Goal: Communication & Community: Share content

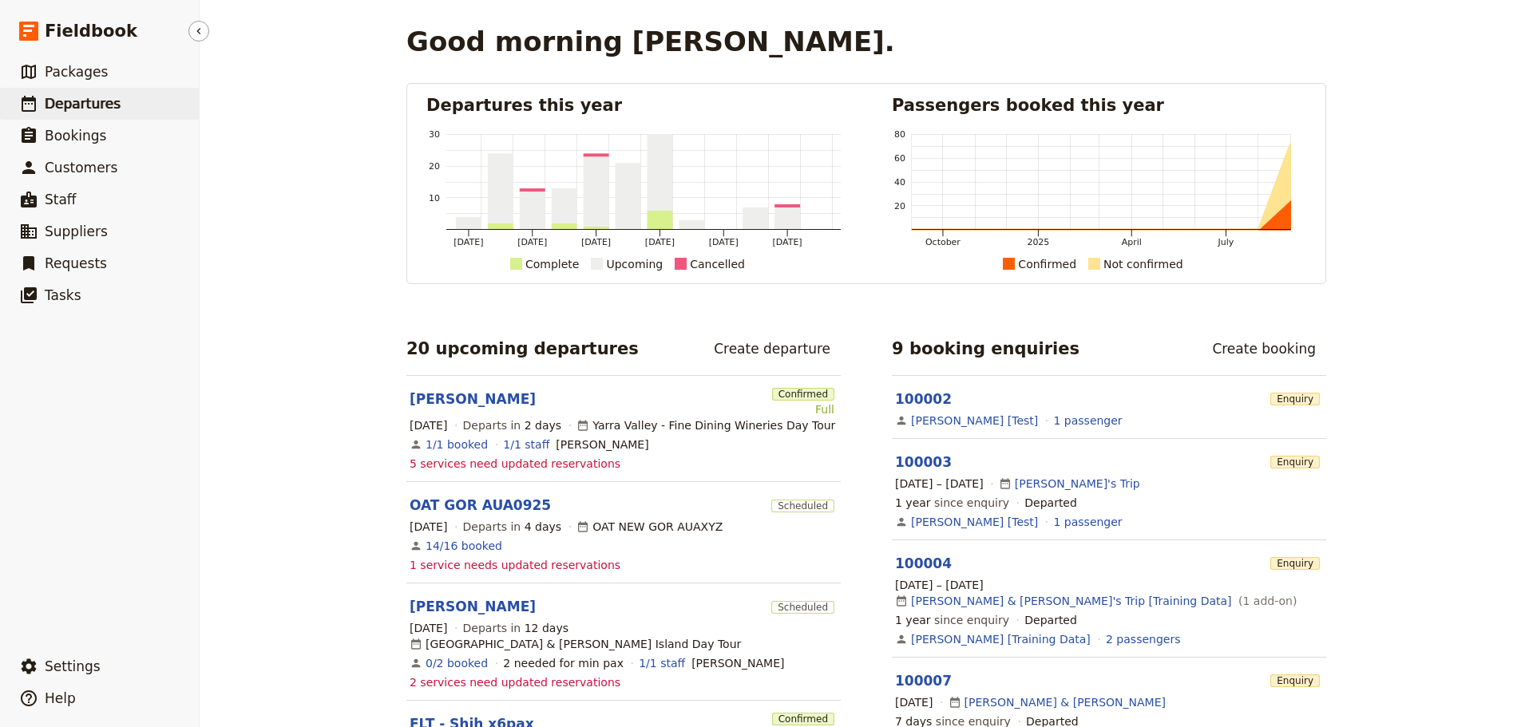
click at [50, 109] on span "Departures" at bounding box center [83, 104] width 76 height 16
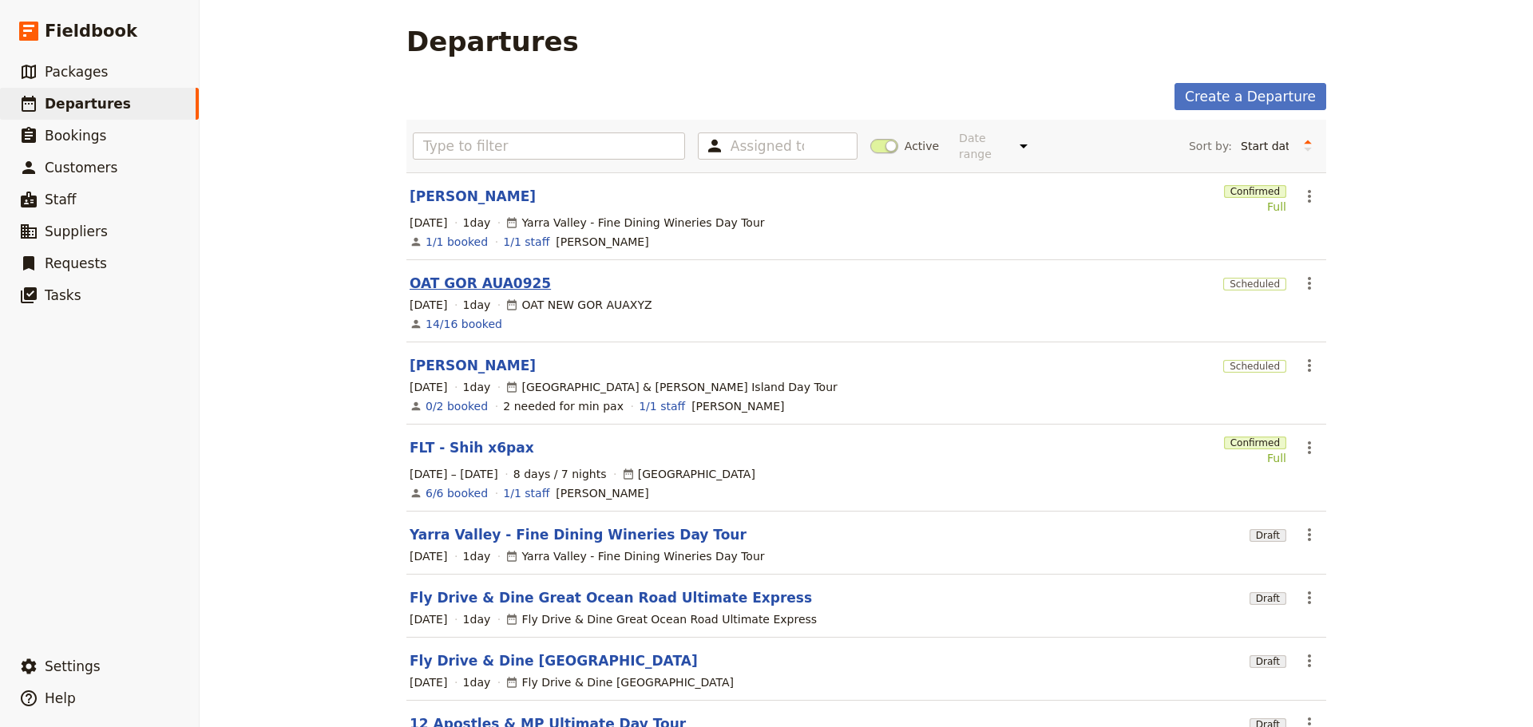
click at [458, 274] on link "OAT GOR AUA0925" at bounding box center [480, 283] width 141 height 19
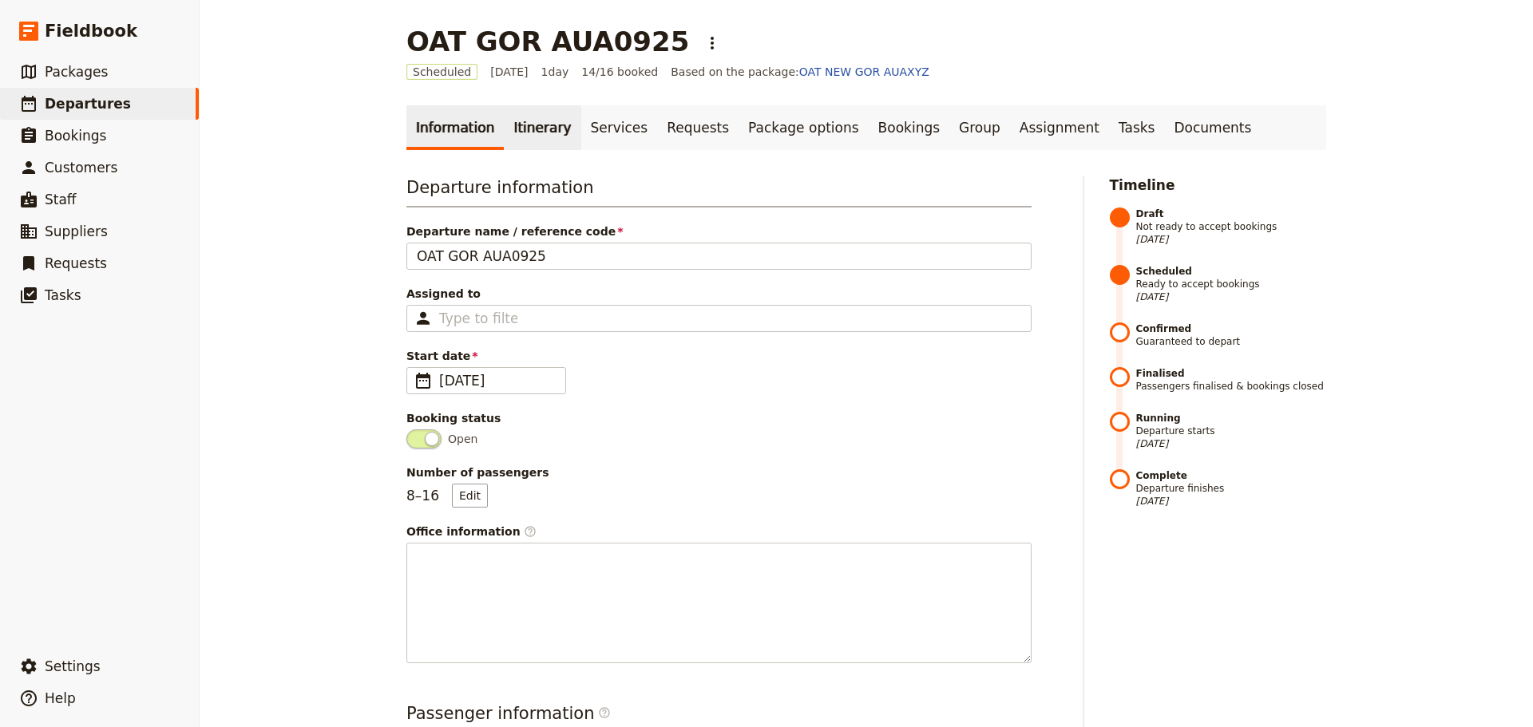
click at [524, 121] on link "Itinerary" at bounding box center [542, 127] width 77 height 45
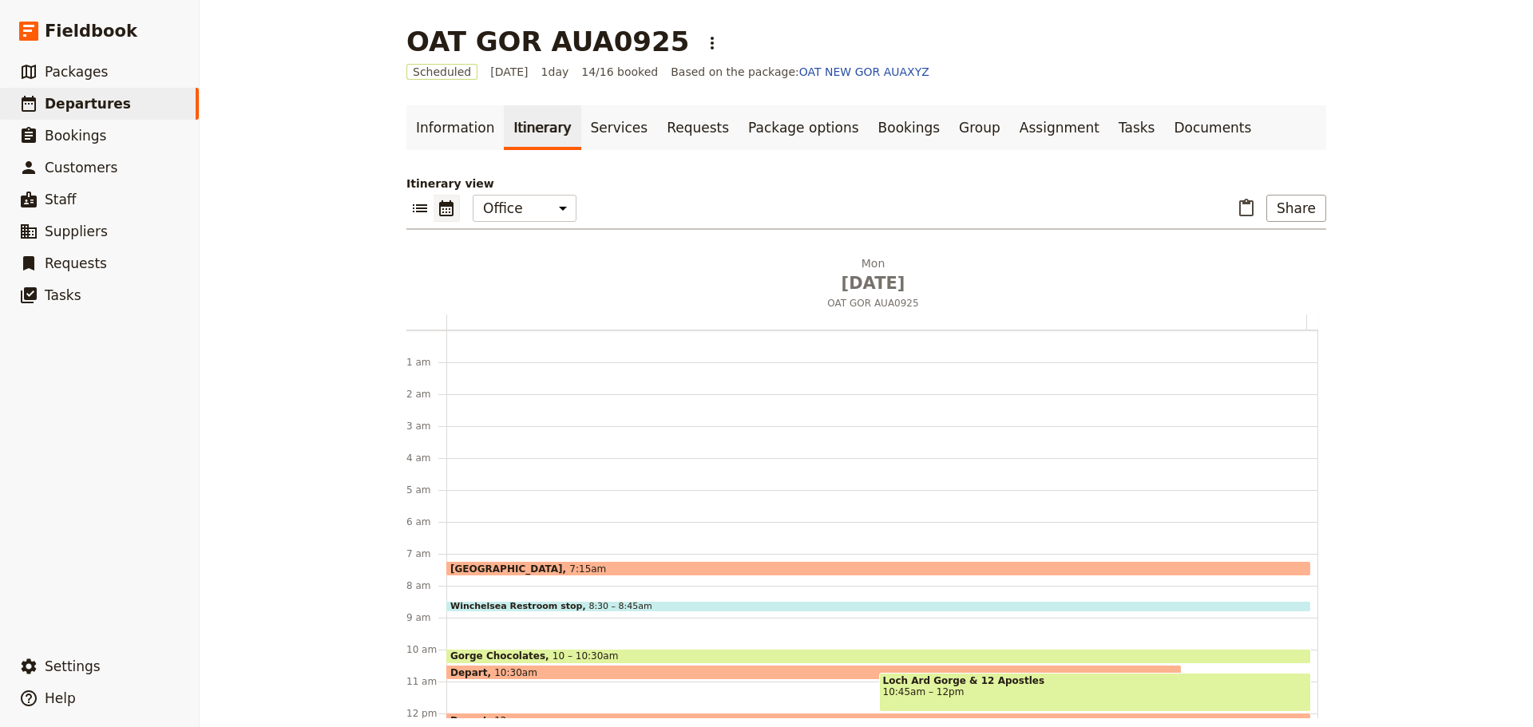
scroll to position [208, 0]
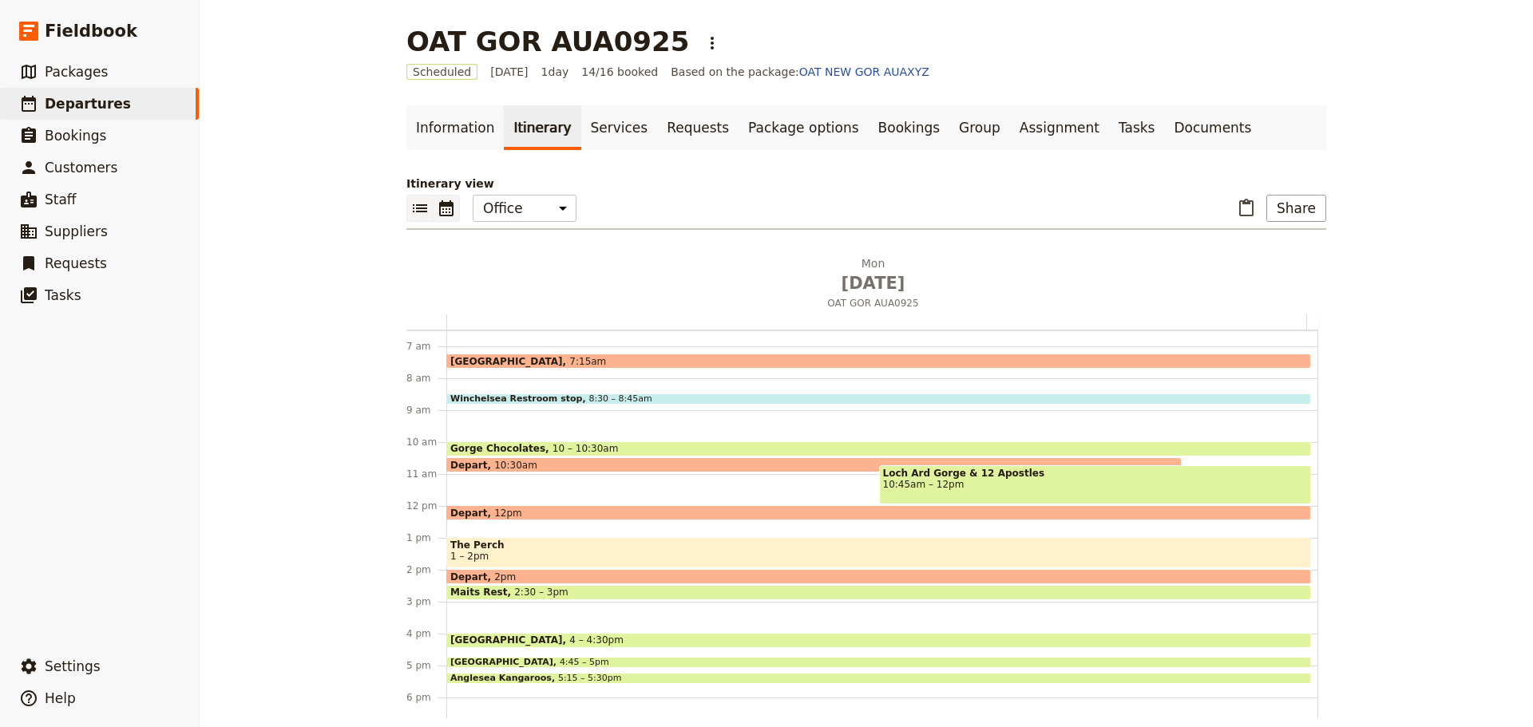
click at [418, 211] on icon "List view" at bounding box center [420, 208] width 14 height 8
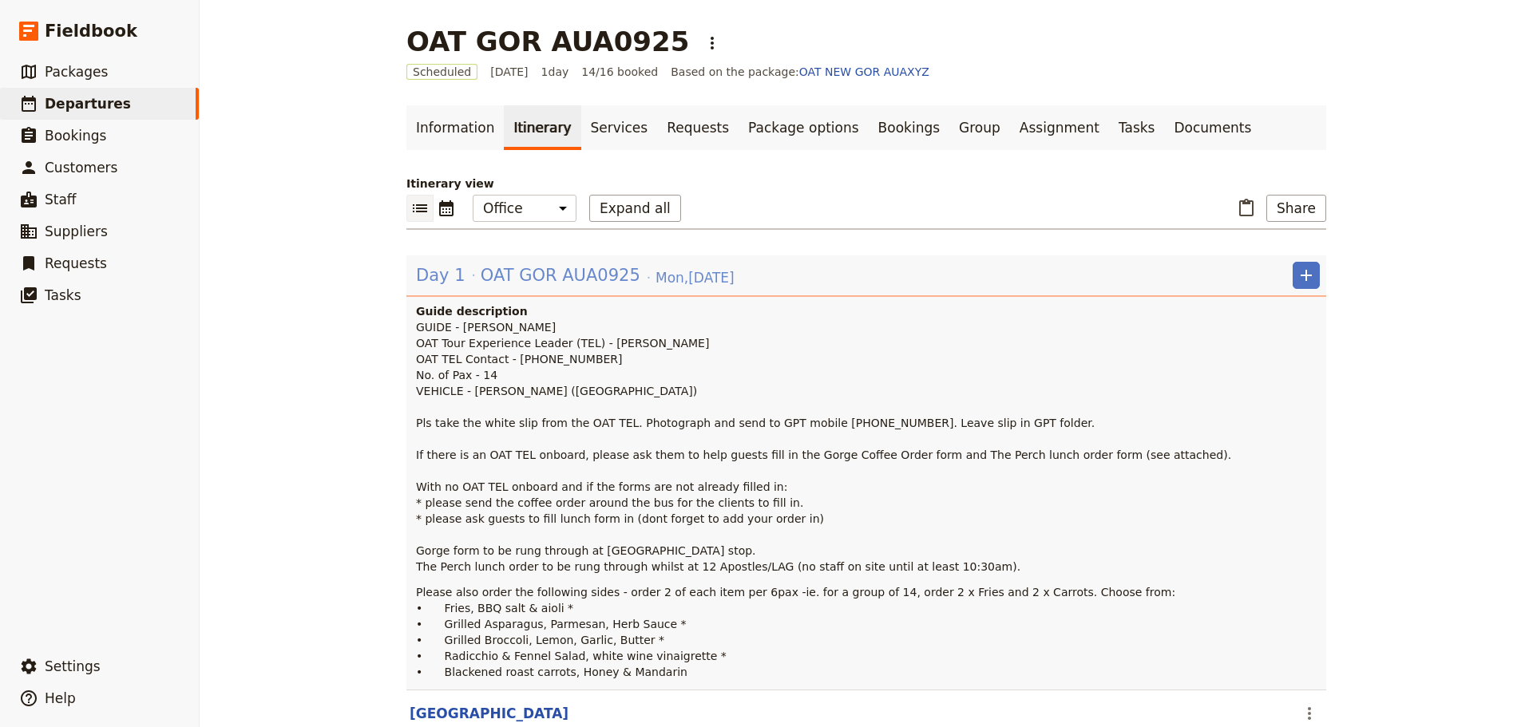
click at [576, 278] on span "OAT GOR AUA0925" at bounding box center [561, 275] width 160 height 24
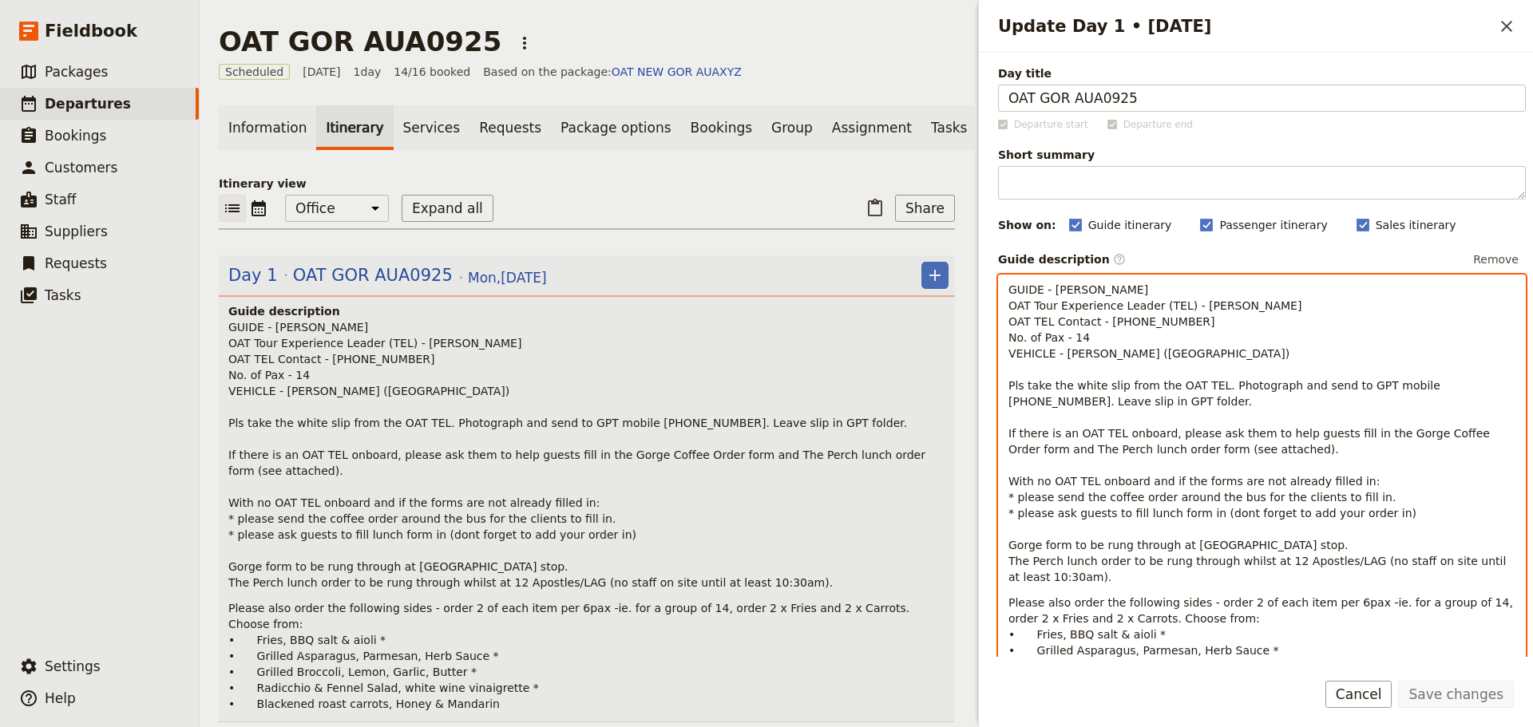
click at [1171, 339] on p "GUIDE - [PERSON_NAME] OAT Tour Experience Leader (TEL) - [PERSON_NAME] OAT TEL …" at bounding box center [1261, 433] width 507 height 303
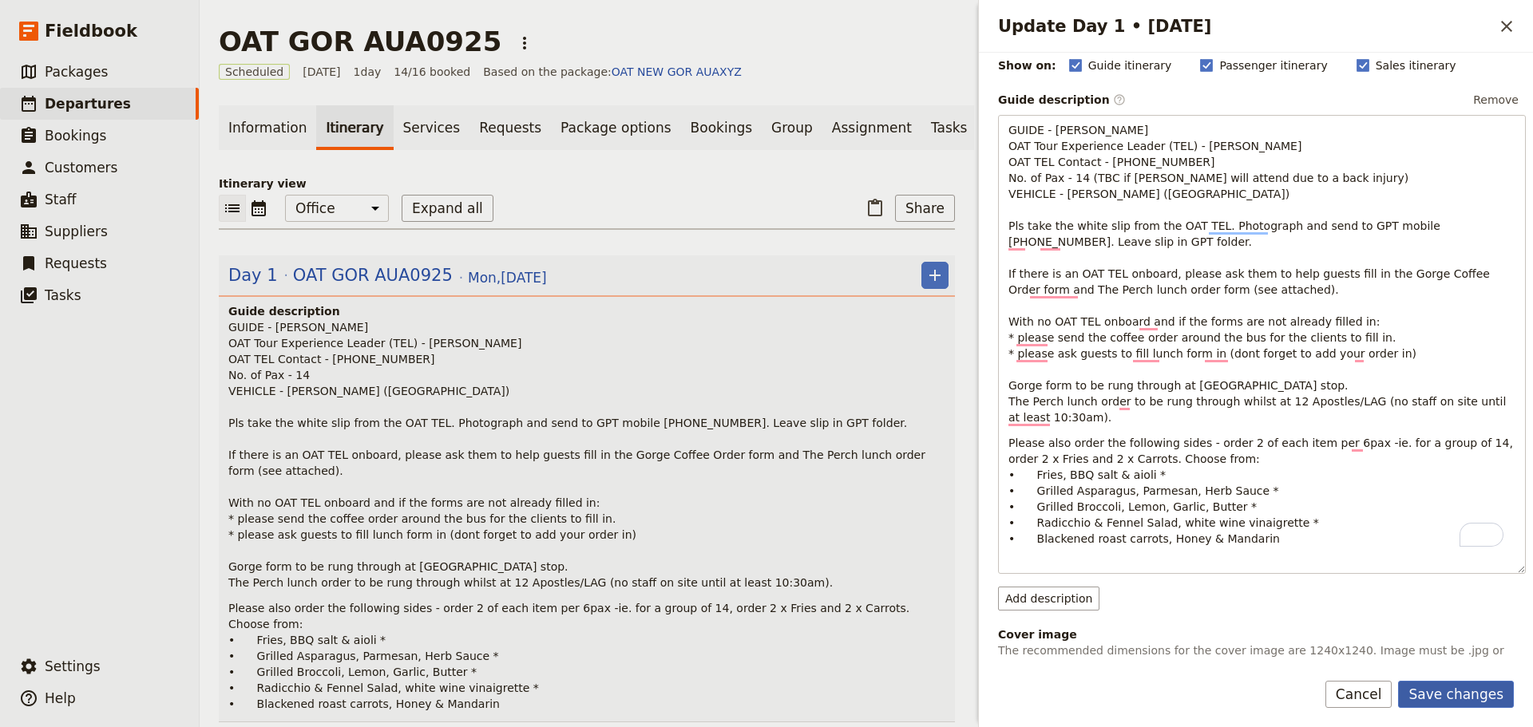
click at [1450, 687] on button "Save changes" at bounding box center [1456, 694] width 116 height 27
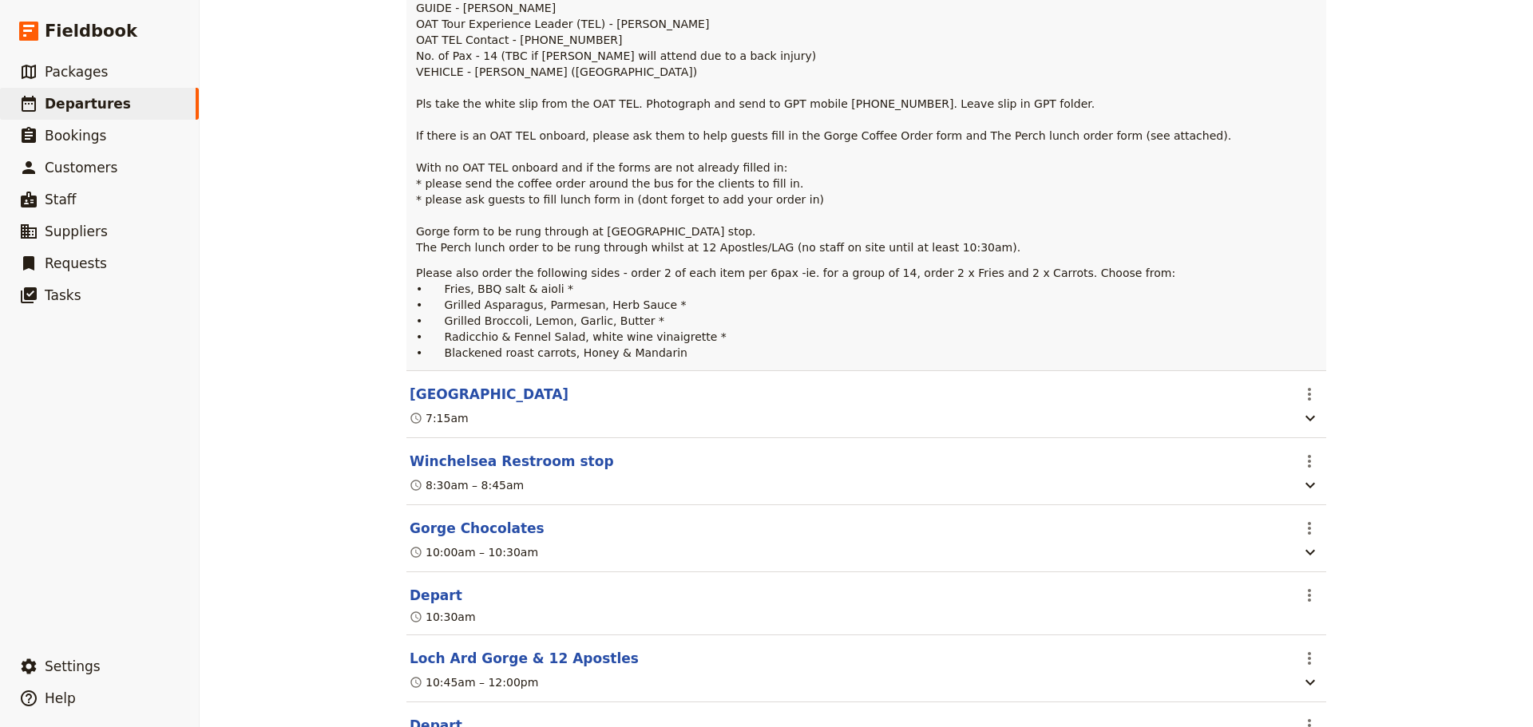
scroll to position [0, 0]
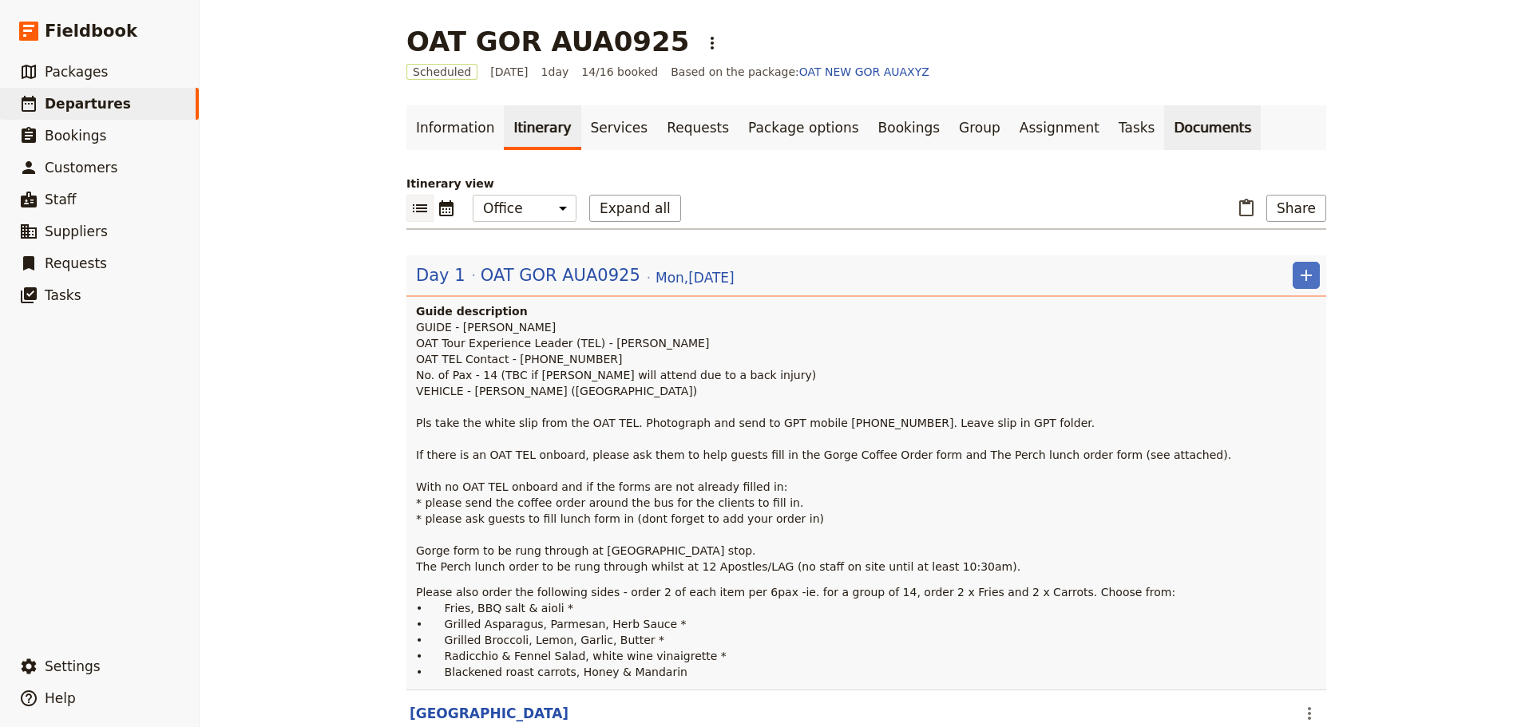
click at [1164, 129] on link "Documents" at bounding box center [1212, 127] width 97 height 45
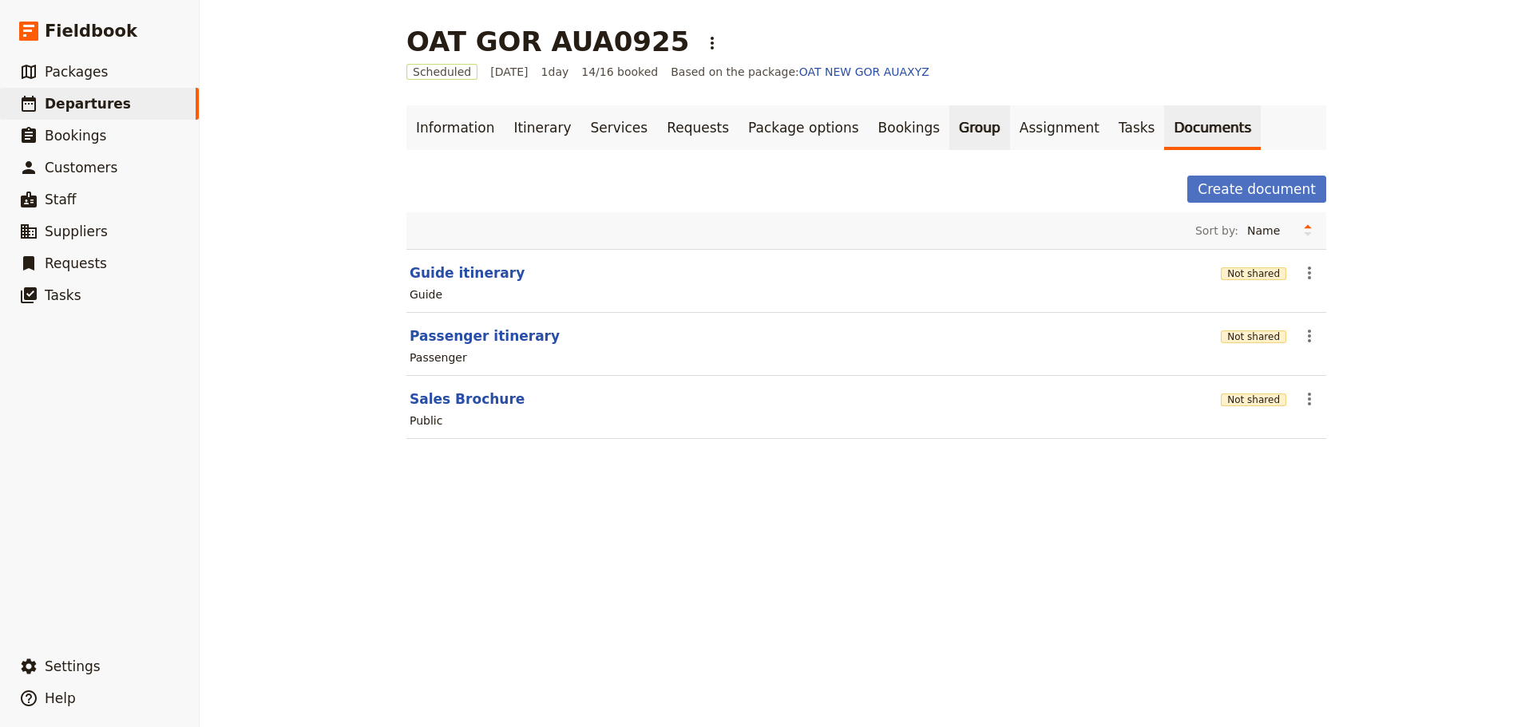
click at [949, 140] on link "Group" at bounding box center [979, 127] width 61 height 45
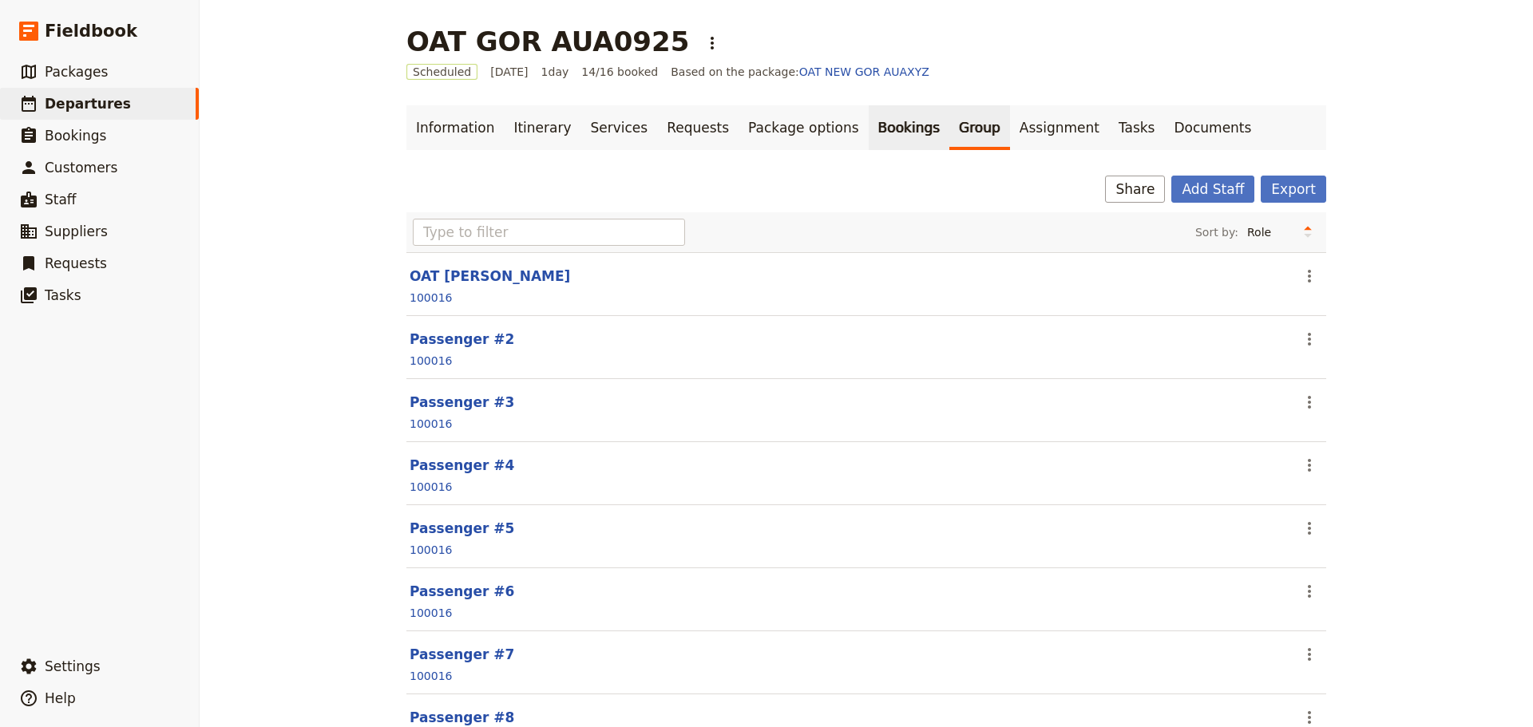
click at [869, 121] on link "Bookings" at bounding box center [909, 127] width 81 height 45
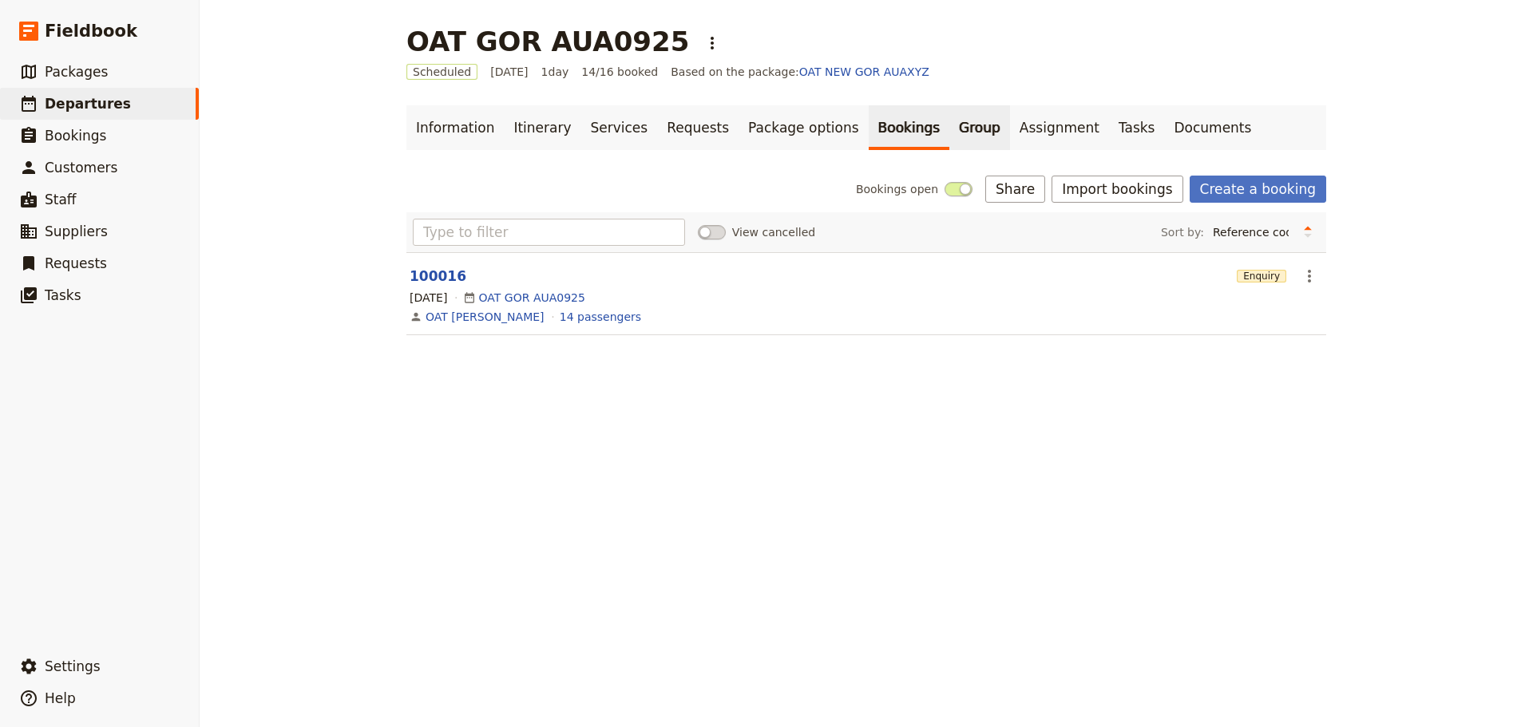
click at [949, 121] on link "Group" at bounding box center [979, 127] width 61 height 45
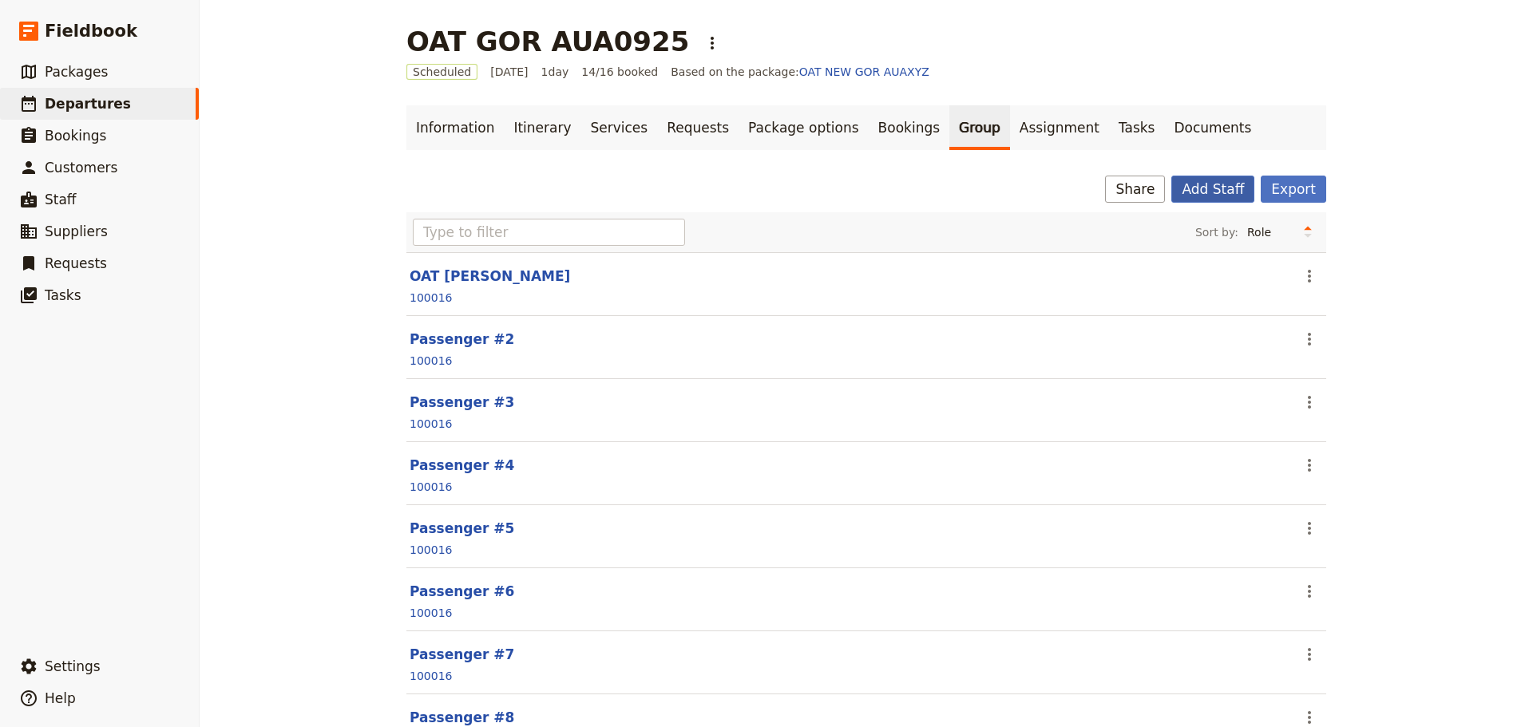
click at [1232, 180] on button "Add Staff" at bounding box center [1212, 189] width 83 height 27
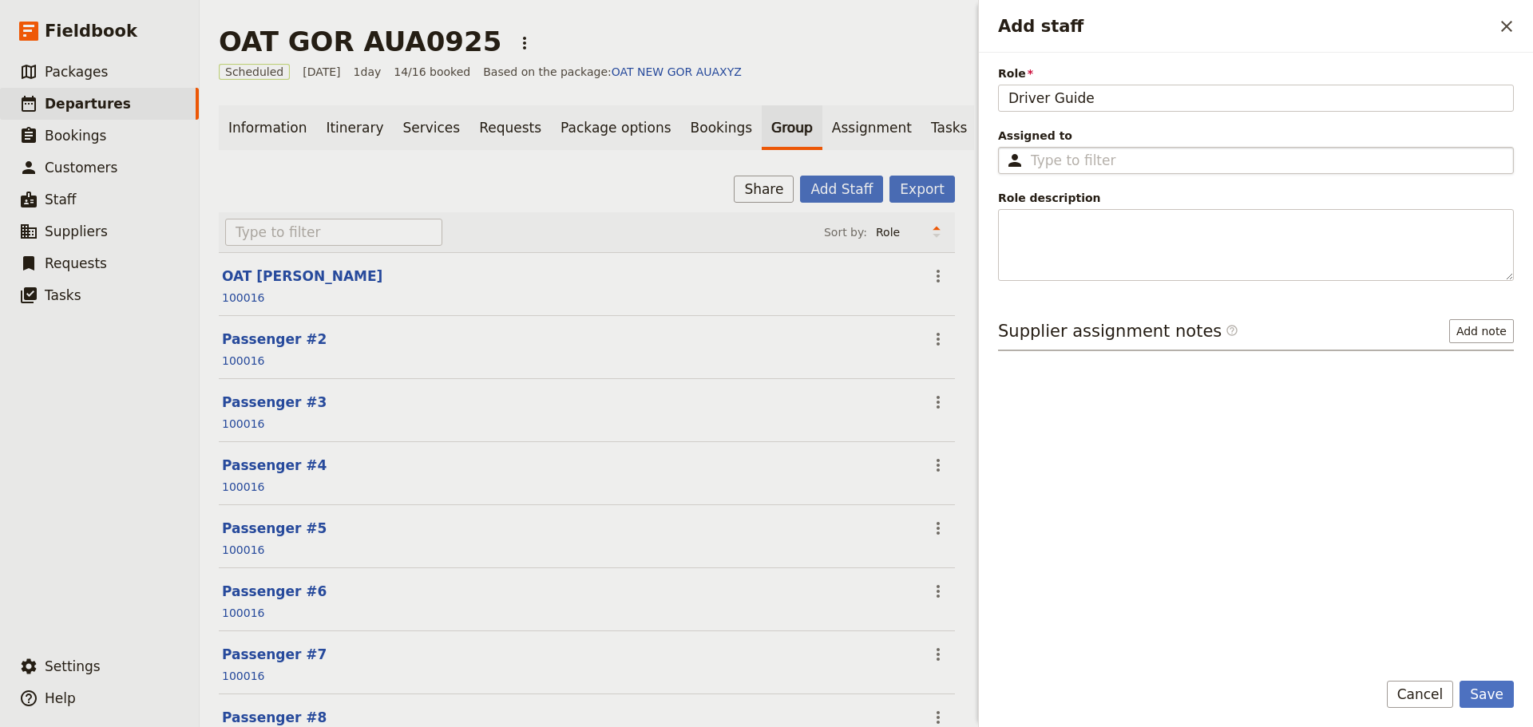
type input "Driver Guide"
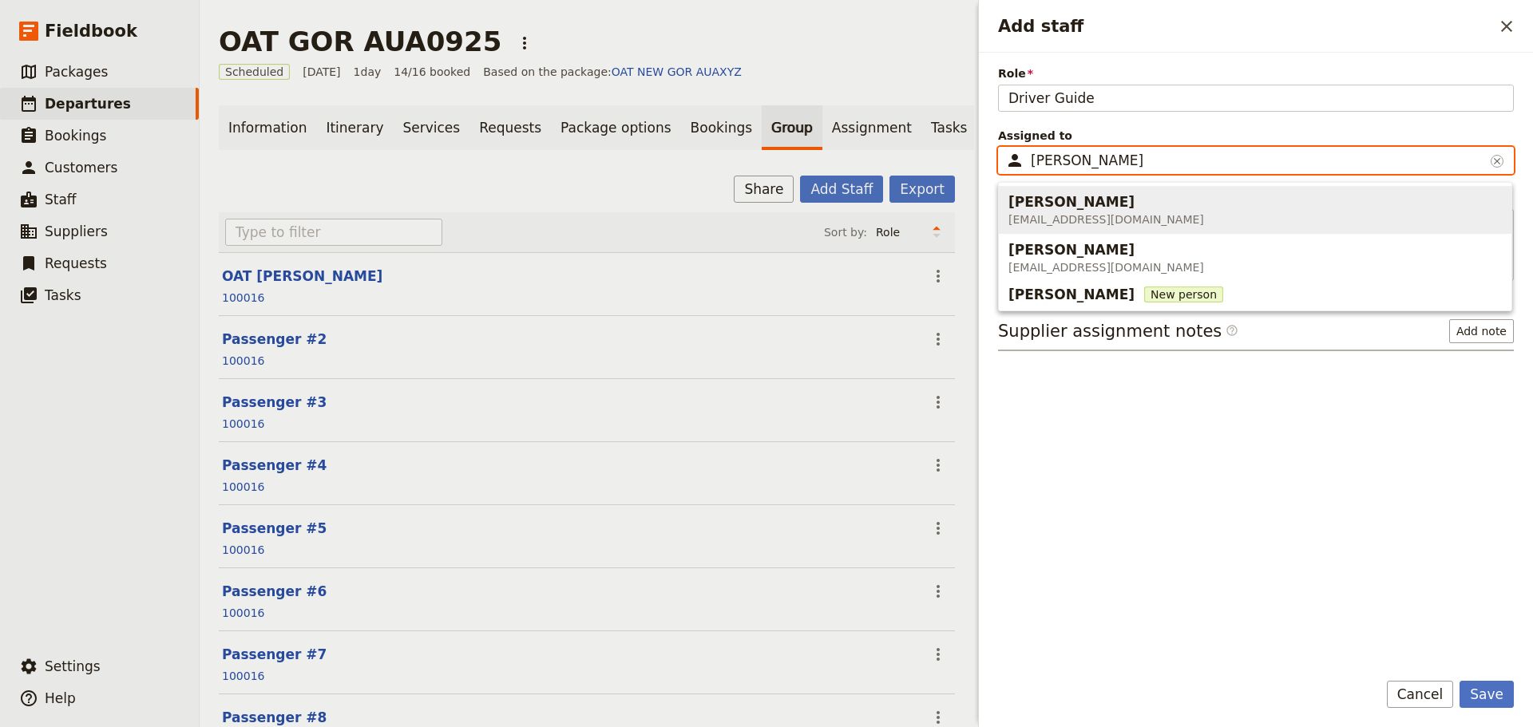
click at [1099, 205] on div "[PERSON_NAME]" at bounding box center [1106, 201] width 196 height 19
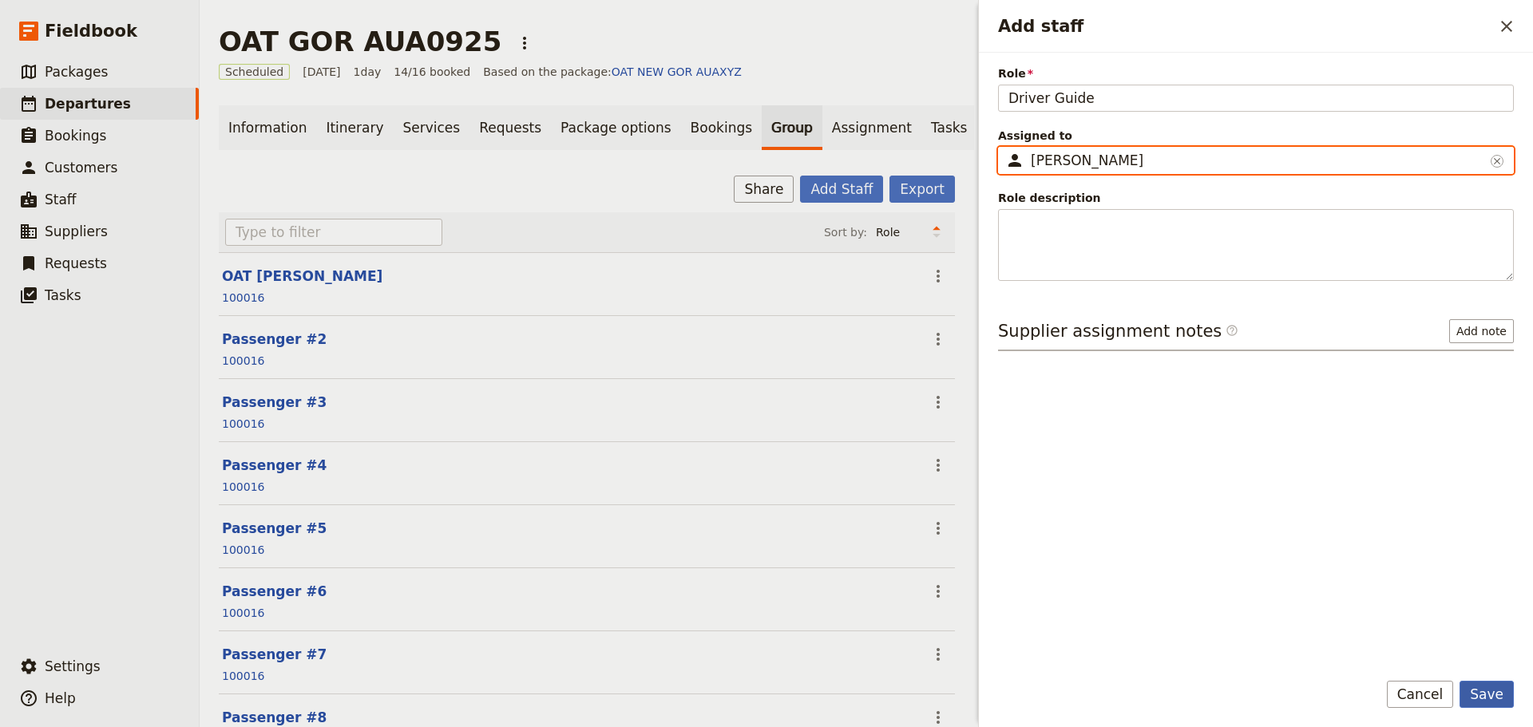
type input "[PERSON_NAME]"
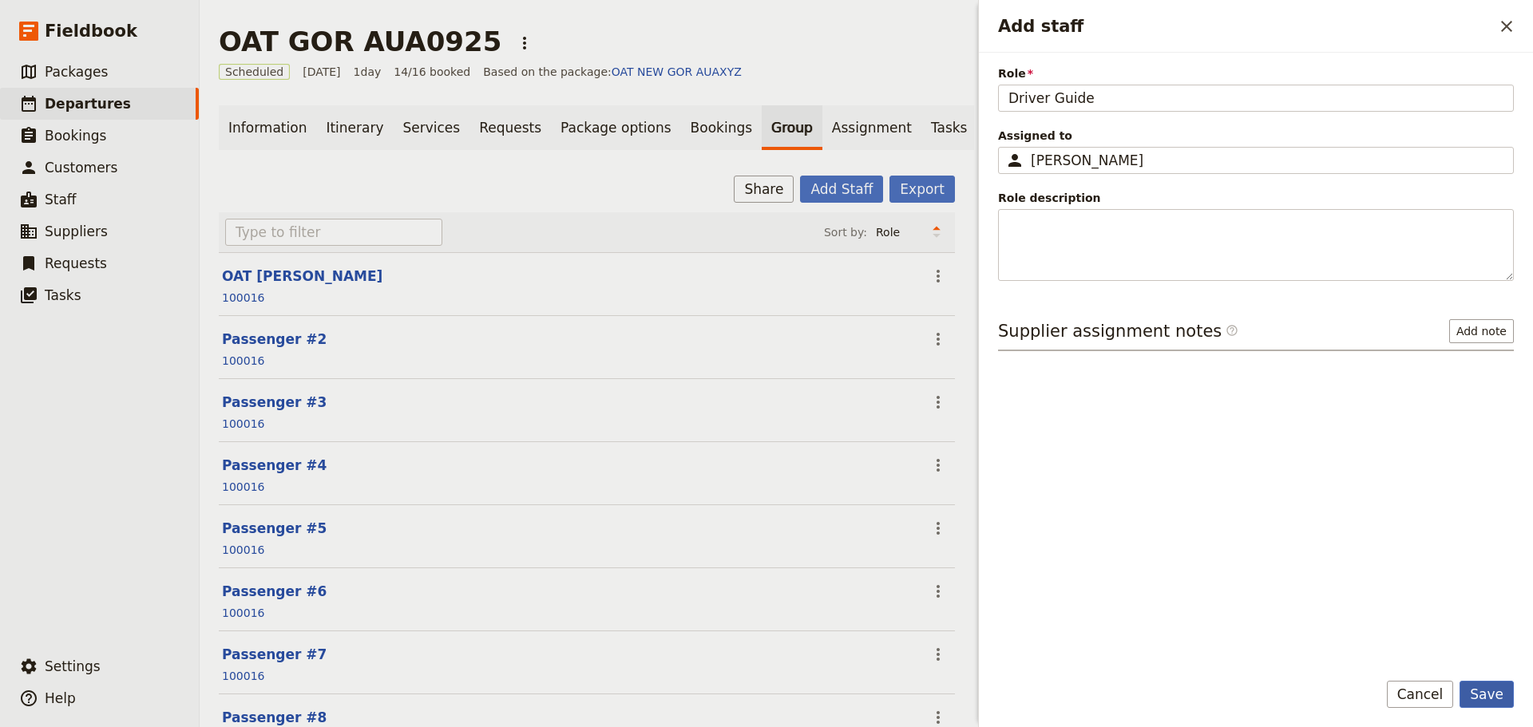
click at [1487, 687] on button "Save" at bounding box center [1487, 694] width 54 height 27
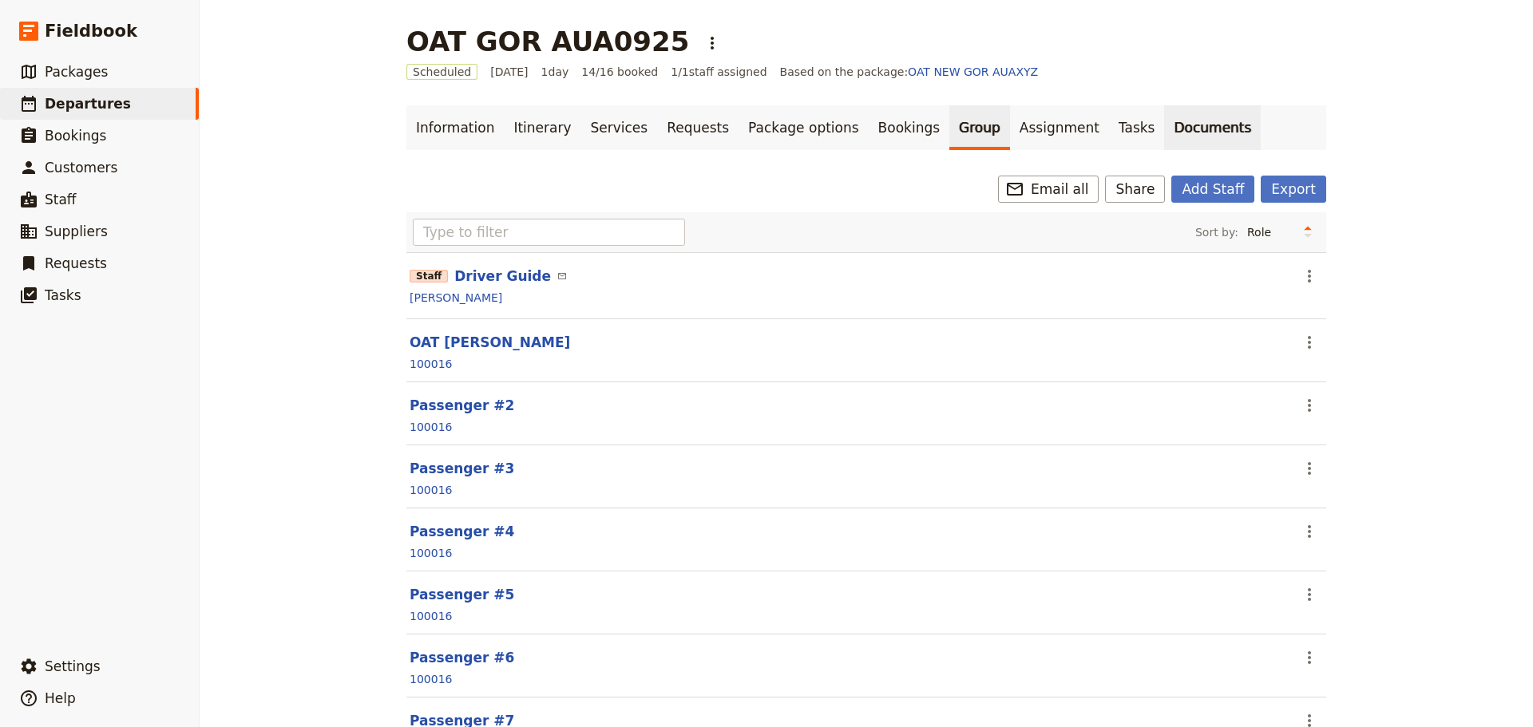
click at [1164, 125] on link "Documents" at bounding box center [1212, 127] width 97 height 45
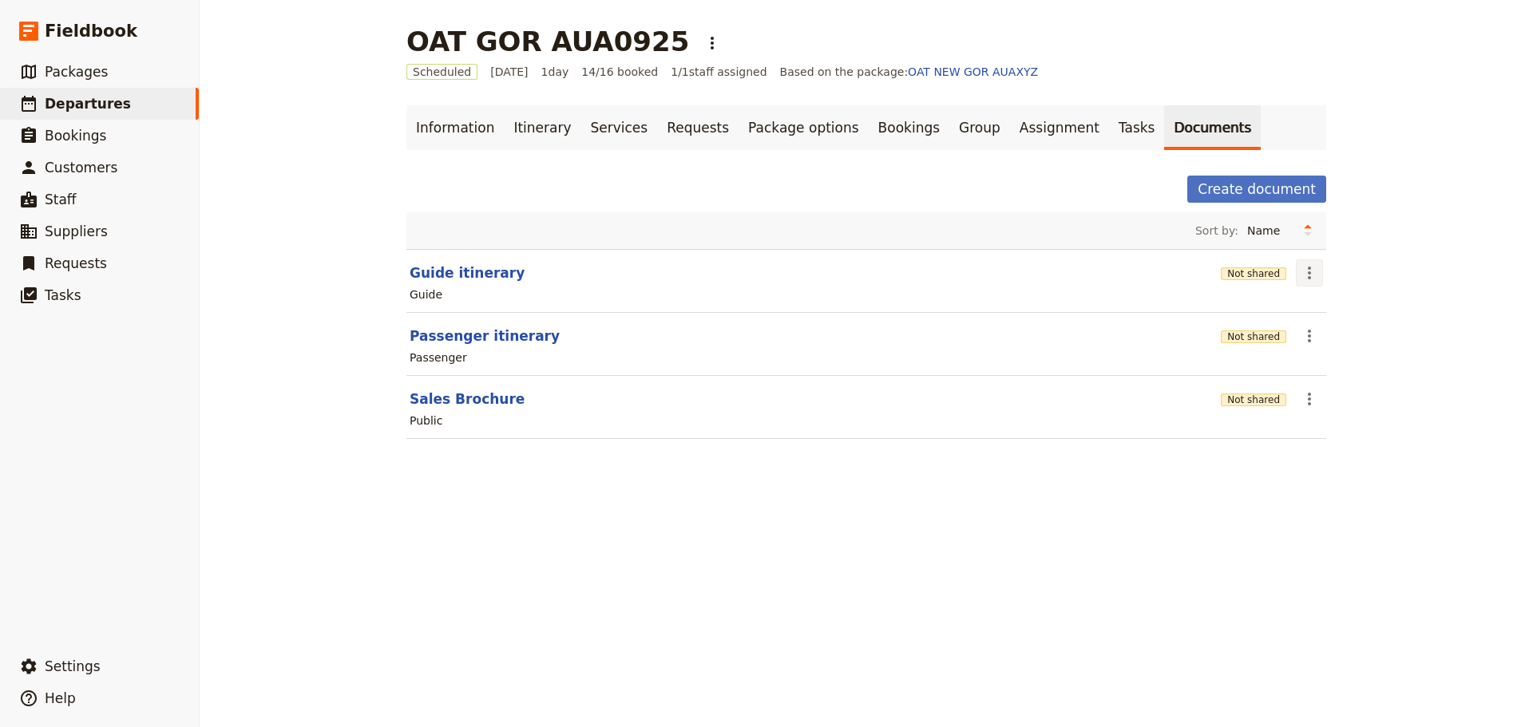
click at [1305, 269] on icon "Actions" at bounding box center [1309, 272] width 19 height 19
click at [441, 274] on button "Guide itinerary" at bounding box center [467, 272] width 115 height 19
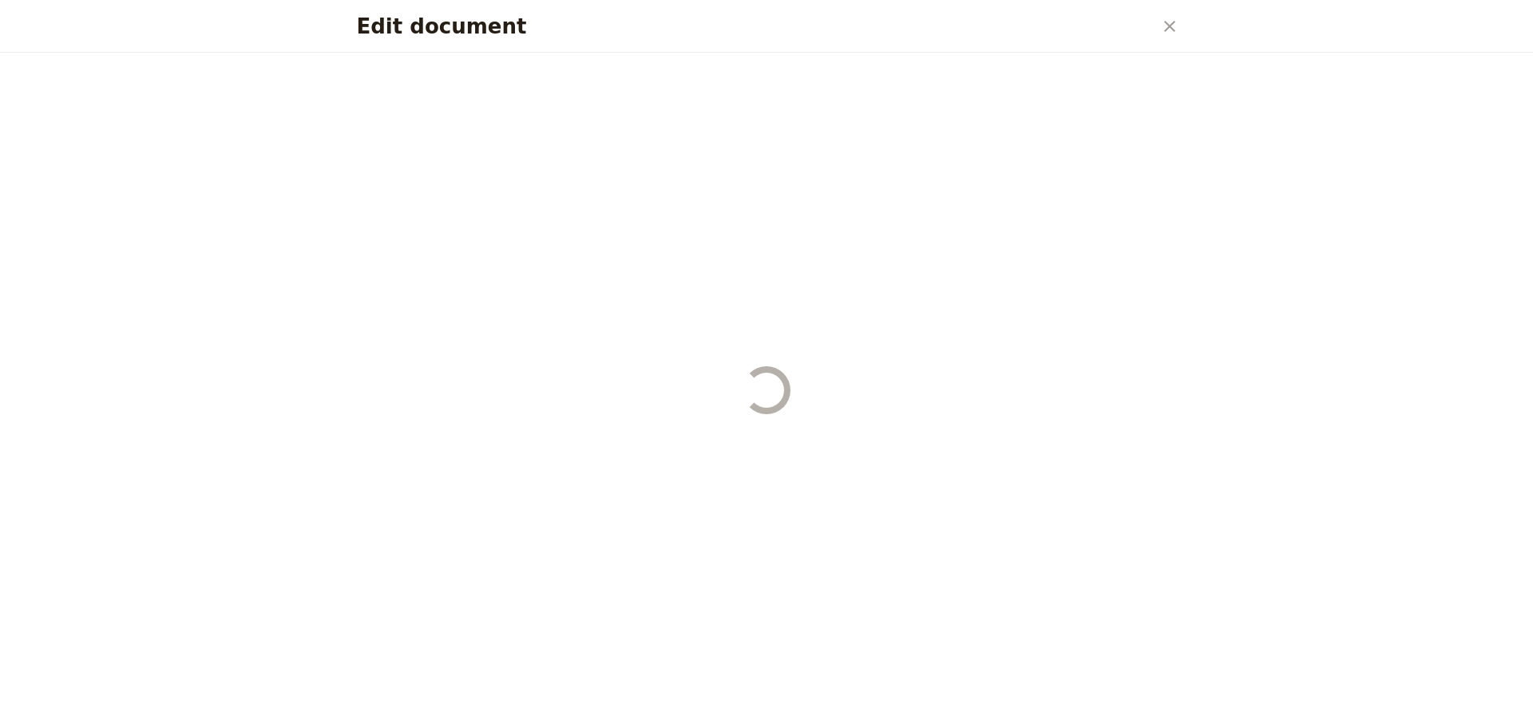
select select "STAFF"
select select "RUN_SHEET"
select select "DEFAULT"
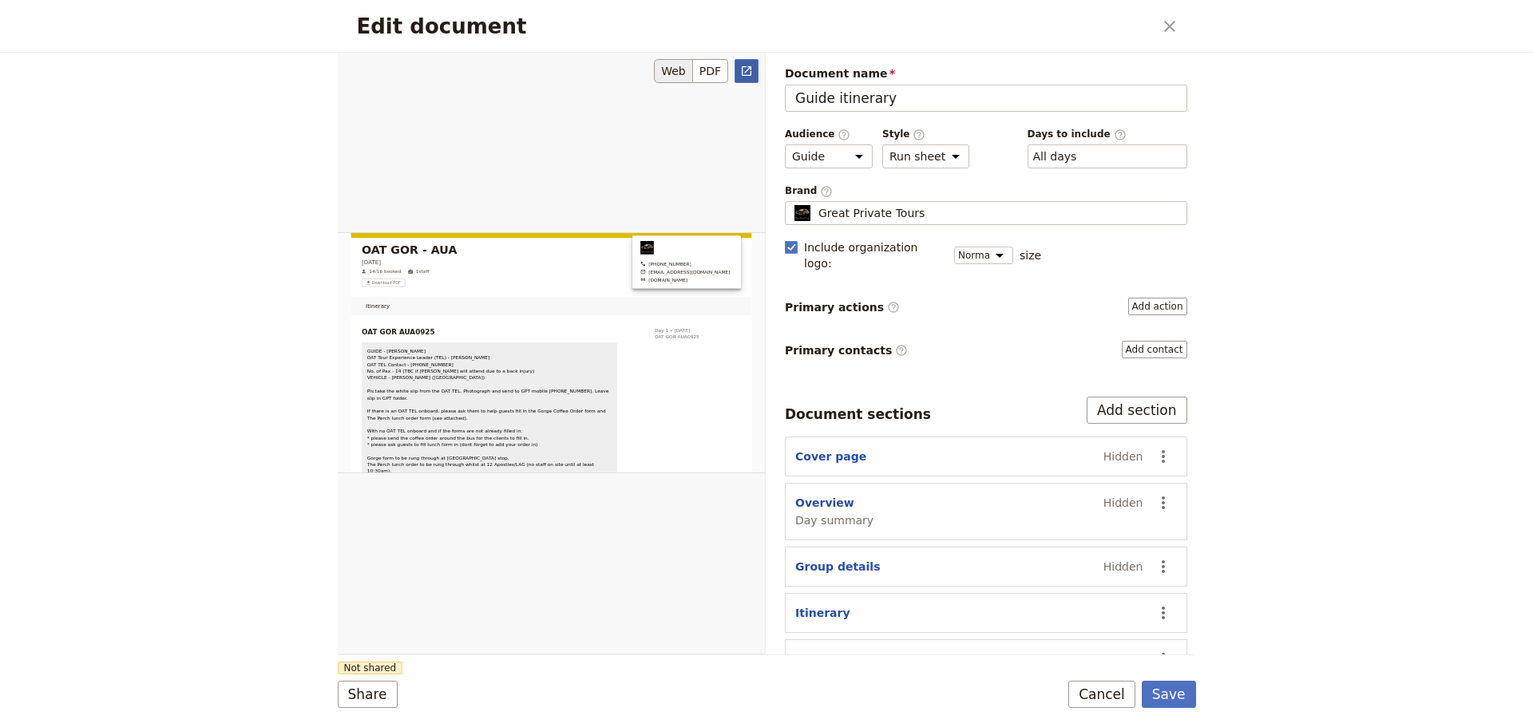
click at [749, 65] on icon "Open full preview" at bounding box center [746, 71] width 13 height 13
click at [1099, 700] on button "Cancel" at bounding box center [1101, 694] width 67 height 27
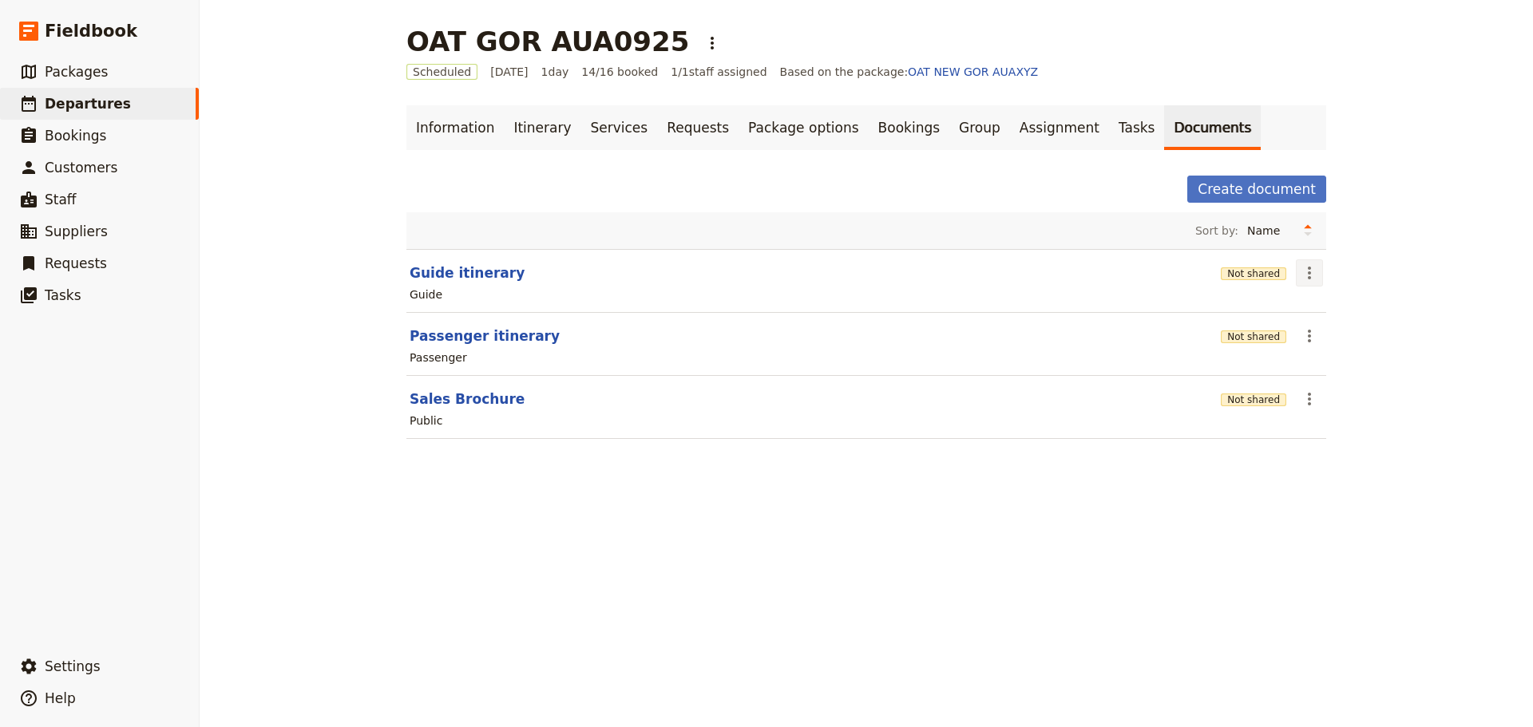
click at [1310, 274] on icon "Actions" at bounding box center [1309, 272] width 19 height 19
click at [1318, 301] on span "Share" at bounding box center [1317, 308] width 32 height 16
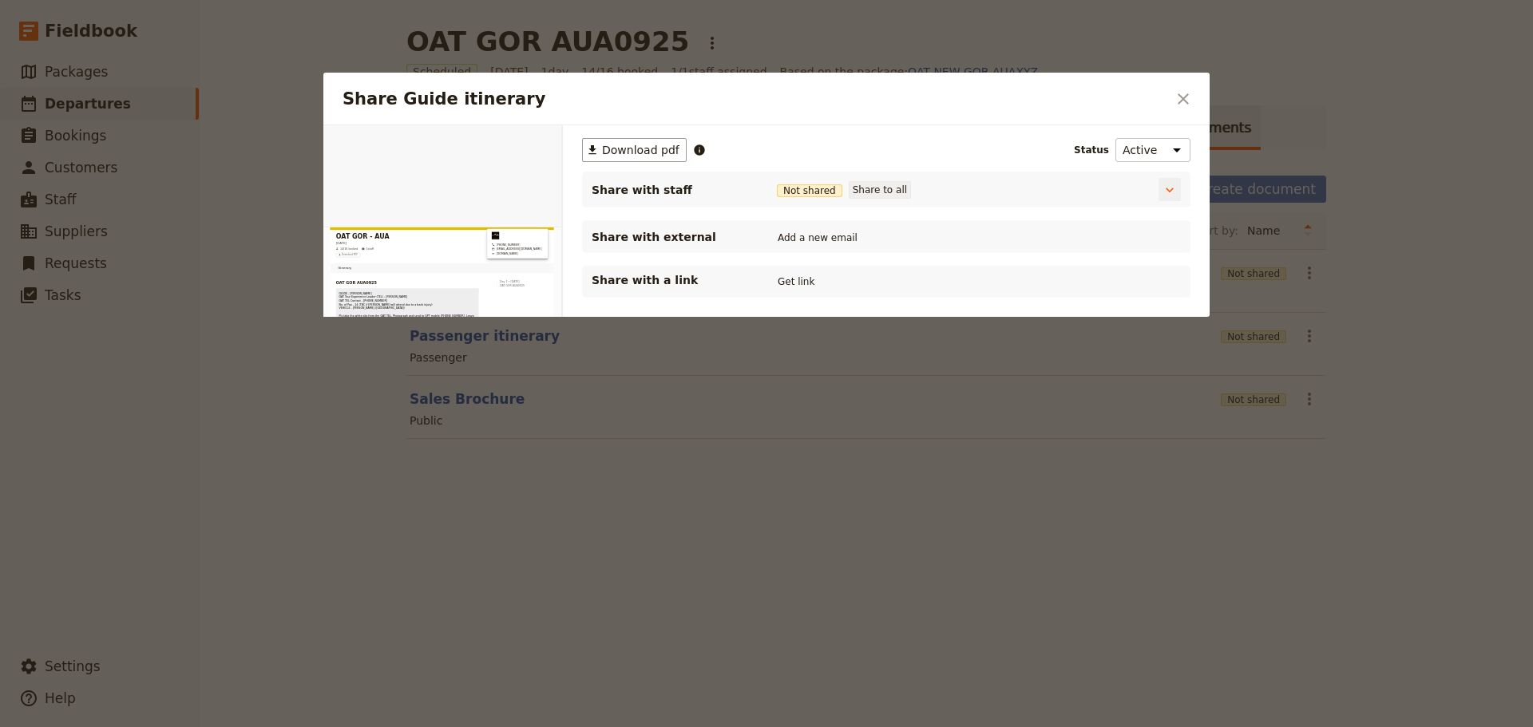
click at [866, 191] on button "Share to all" at bounding box center [880, 190] width 62 height 18
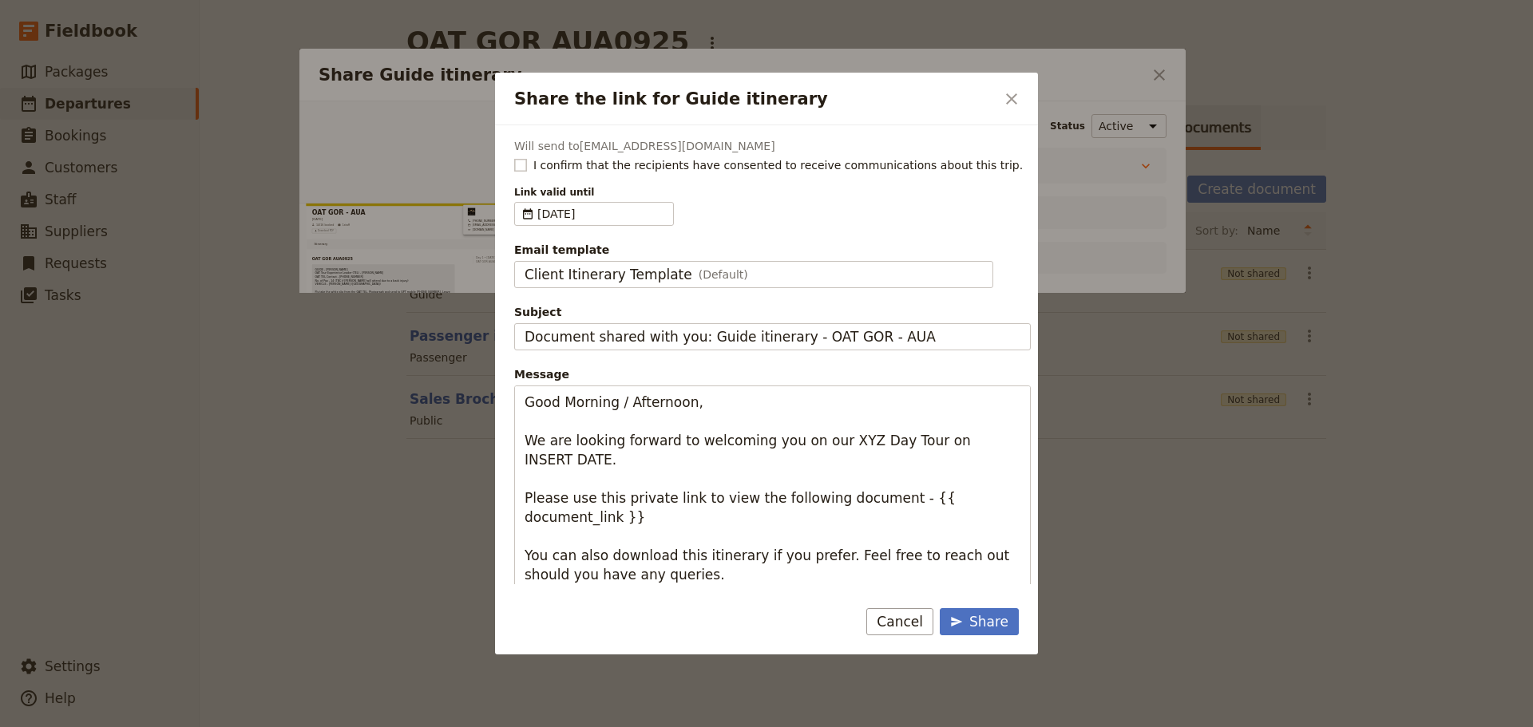
click at [521, 163] on rect "Share the link for Guide itinerary" at bounding box center [520, 165] width 12 height 12
click at [514, 157] on input "I confirm that the recipients have consented to receive communications about th…" at bounding box center [513, 156] width 1 height 1
checkbox input "true"
click at [664, 281] on span "Client Itinerary Template" at bounding box center [609, 274] width 168 height 19
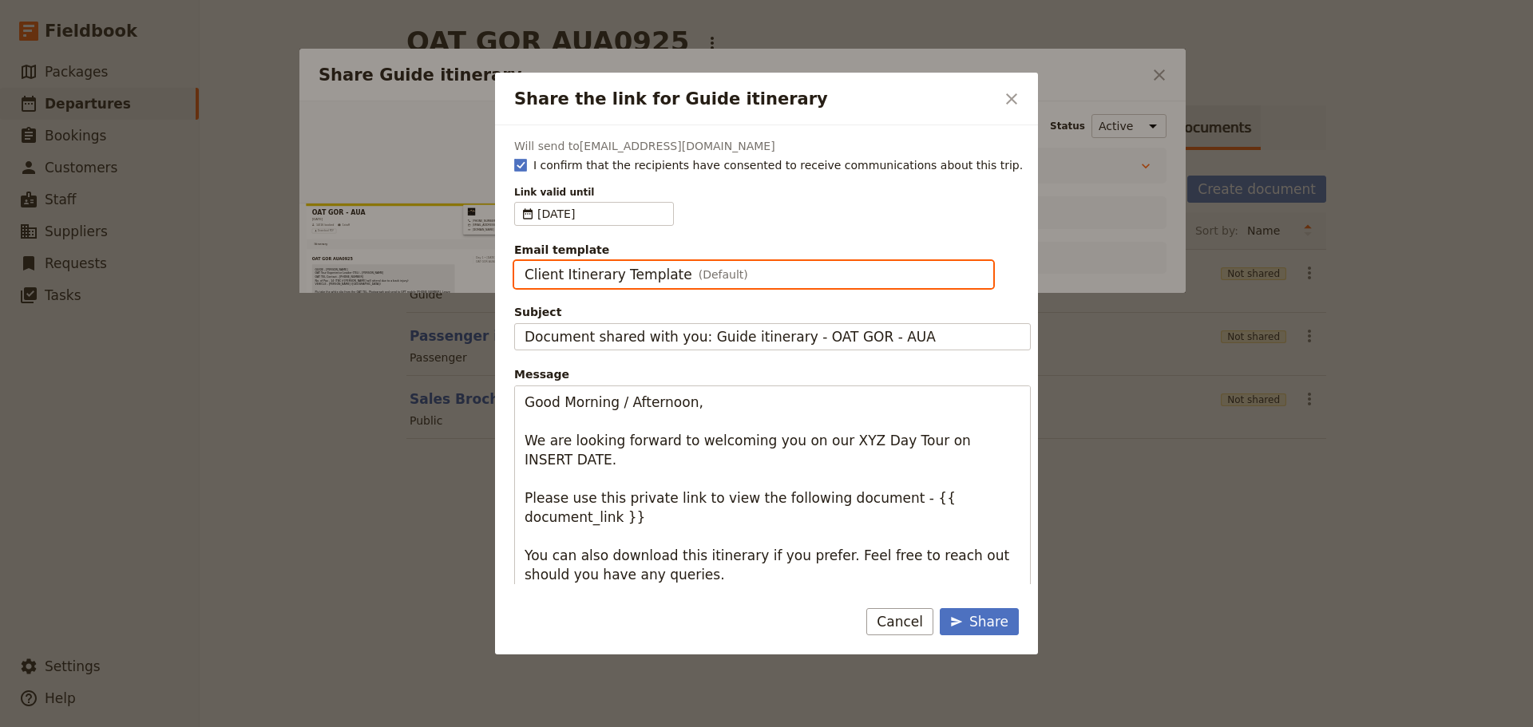
click at [525, 262] on input "Client Itinerary Template" at bounding box center [524, 261] width 1 height 1
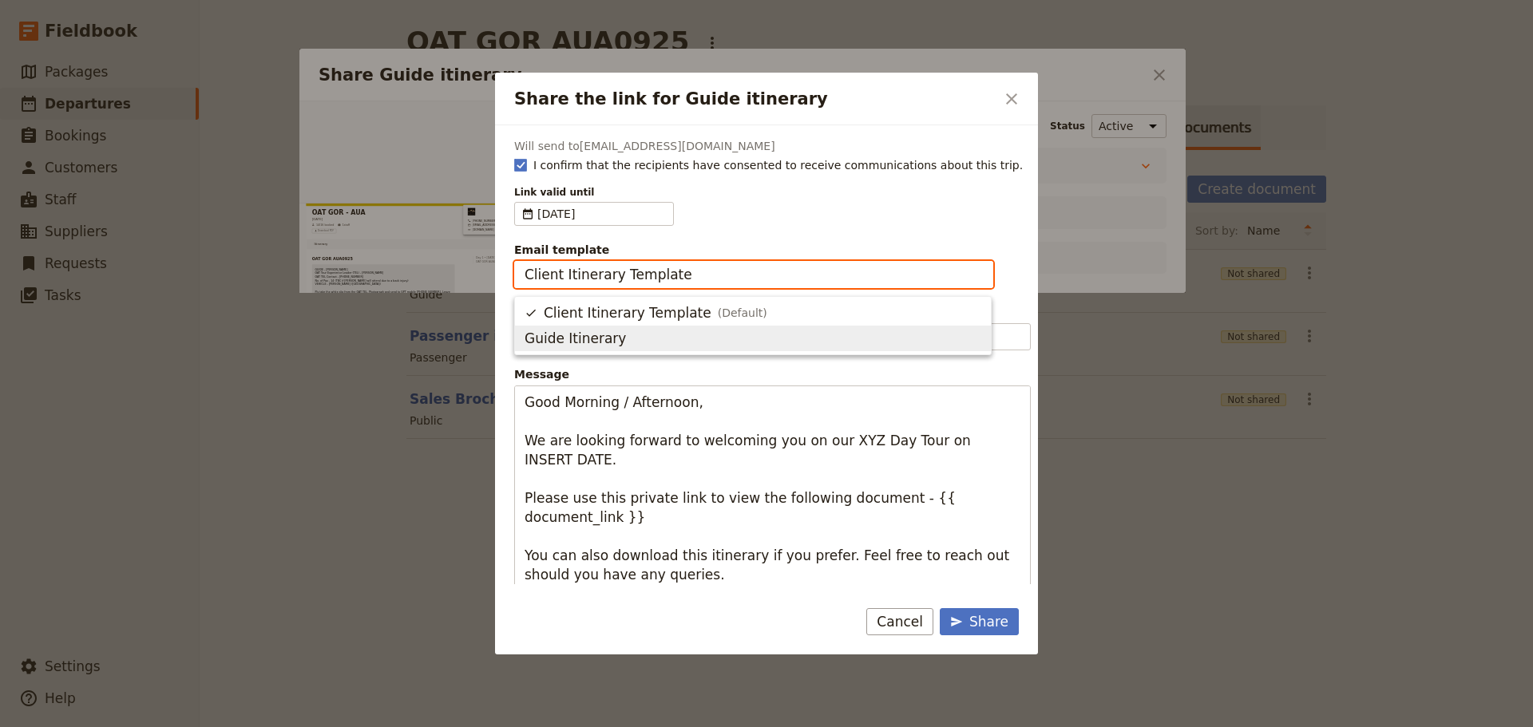
click at [664, 331] on span "Guide Itinerary" at bounding box center [753, 338] width 457 height 19
type input "Guide Itinerary"
type input "TOUR NAME & Date"
type textarea "Hi {{ contact_name }} Please find a link to your upcoming tour of OAT GOR - AUA…"
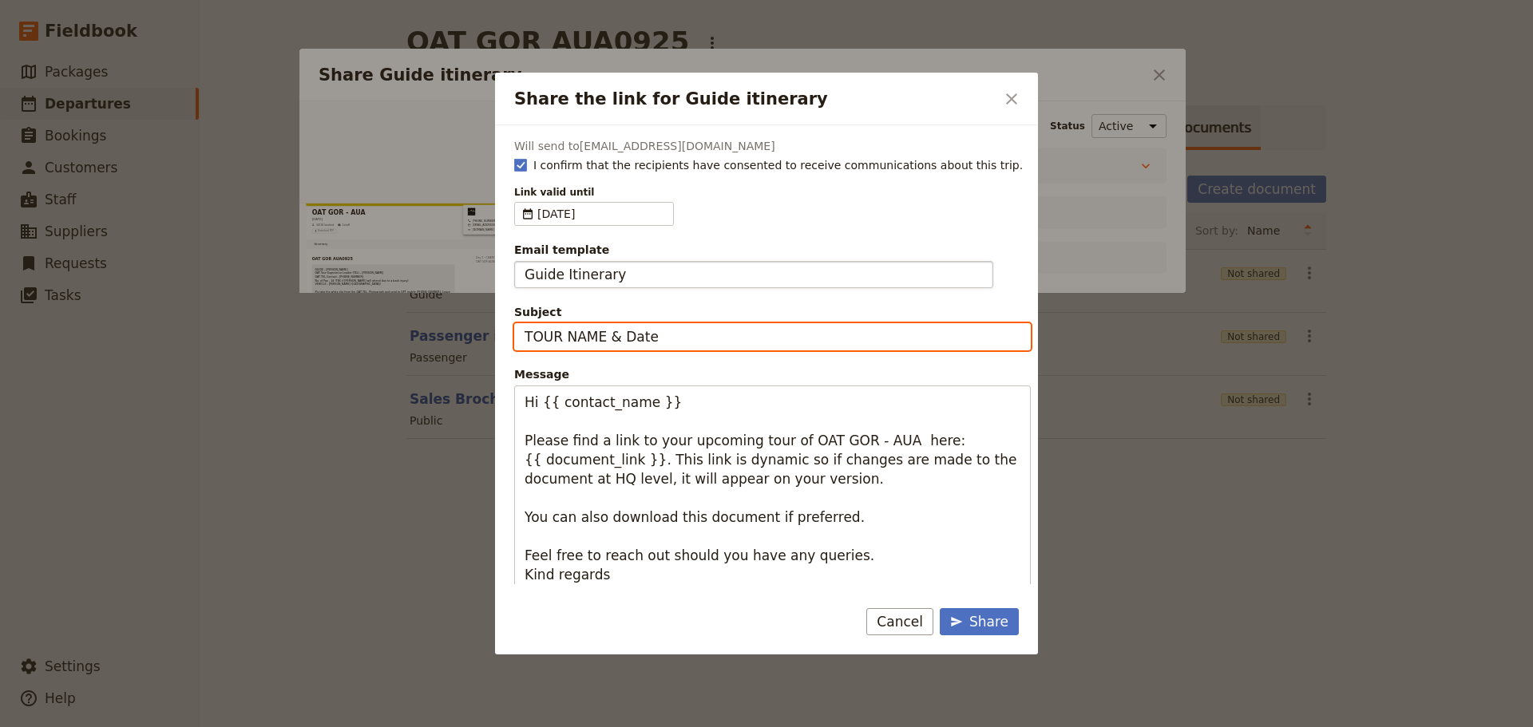
drag, startPoint x: 634, startPoint y: 339, endPoint x: 466, endPoint y: 339, distance: 167.7
click at [466, 727] on div "Share the link for Guide itinerary ​ Will send to [EMAIL_ADDRESS][DOMAIN_NAME] …" at bounding box center [766, 727] width 1533 height 0
type input "OAT GOR - [DATE]"
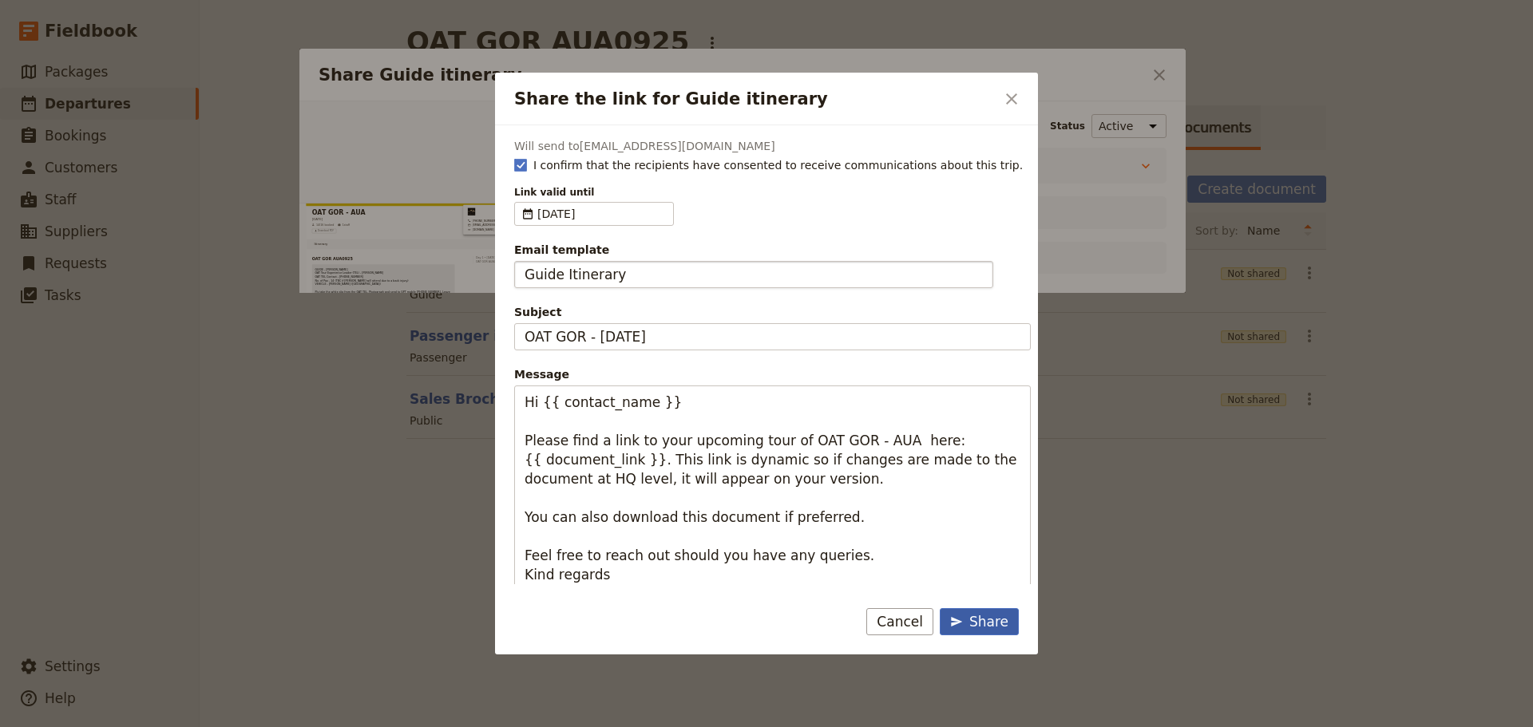
click at [1006, 624] on div "Share" at bounding box center [979, 621] width 58 height 19
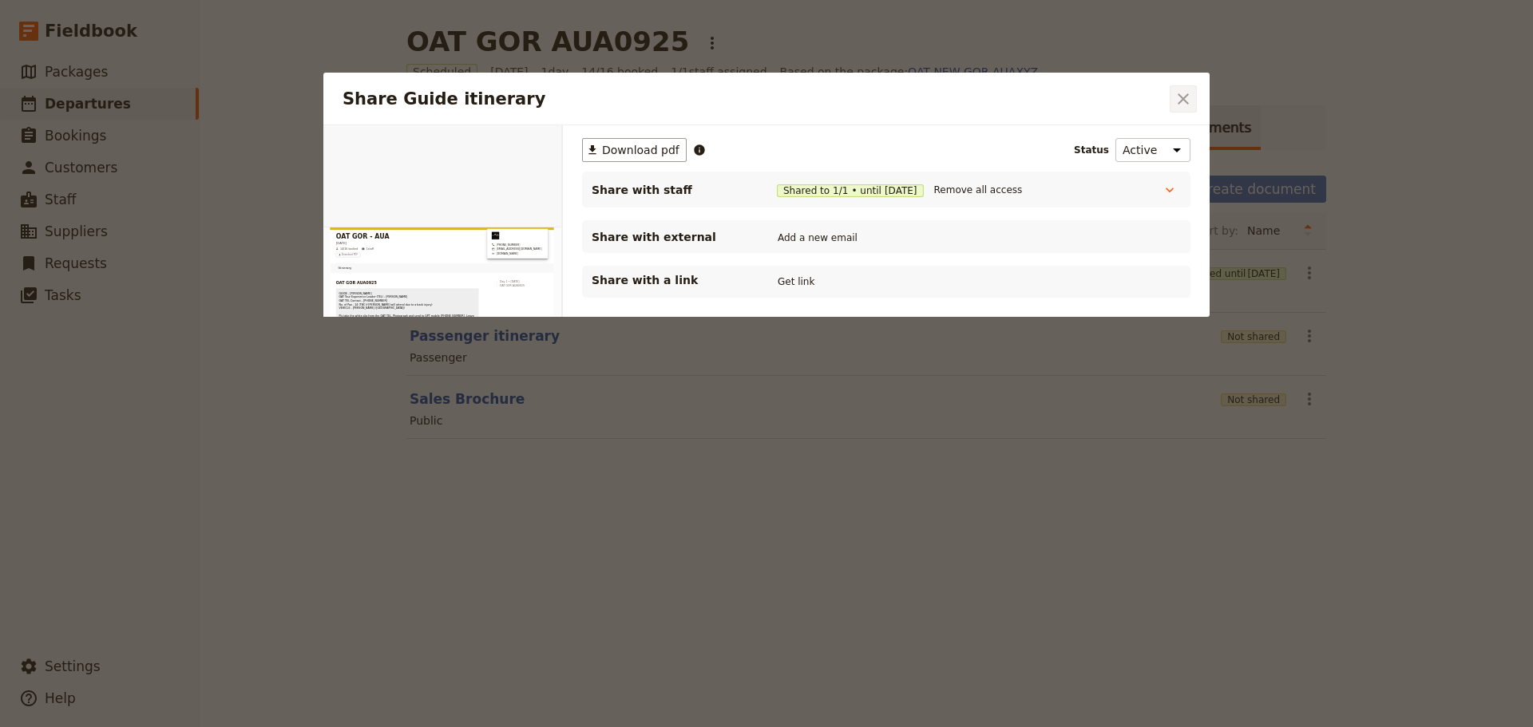
click at [1177, 97] on icon "Close dialog" at bounding box center [1183, 98] width 19 height 19
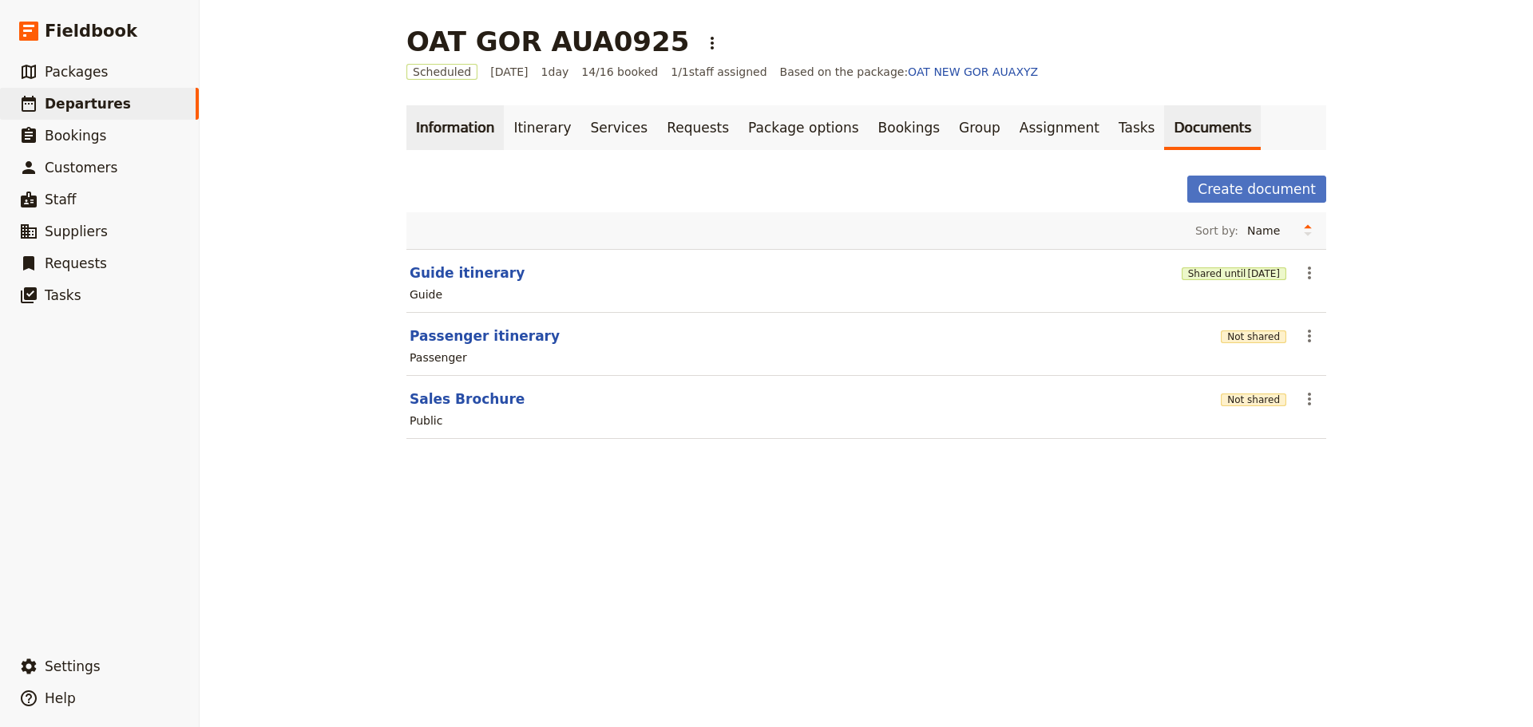
click at [447, 125] on link "Information" at bounding box center [454, 127] width 97 height 45
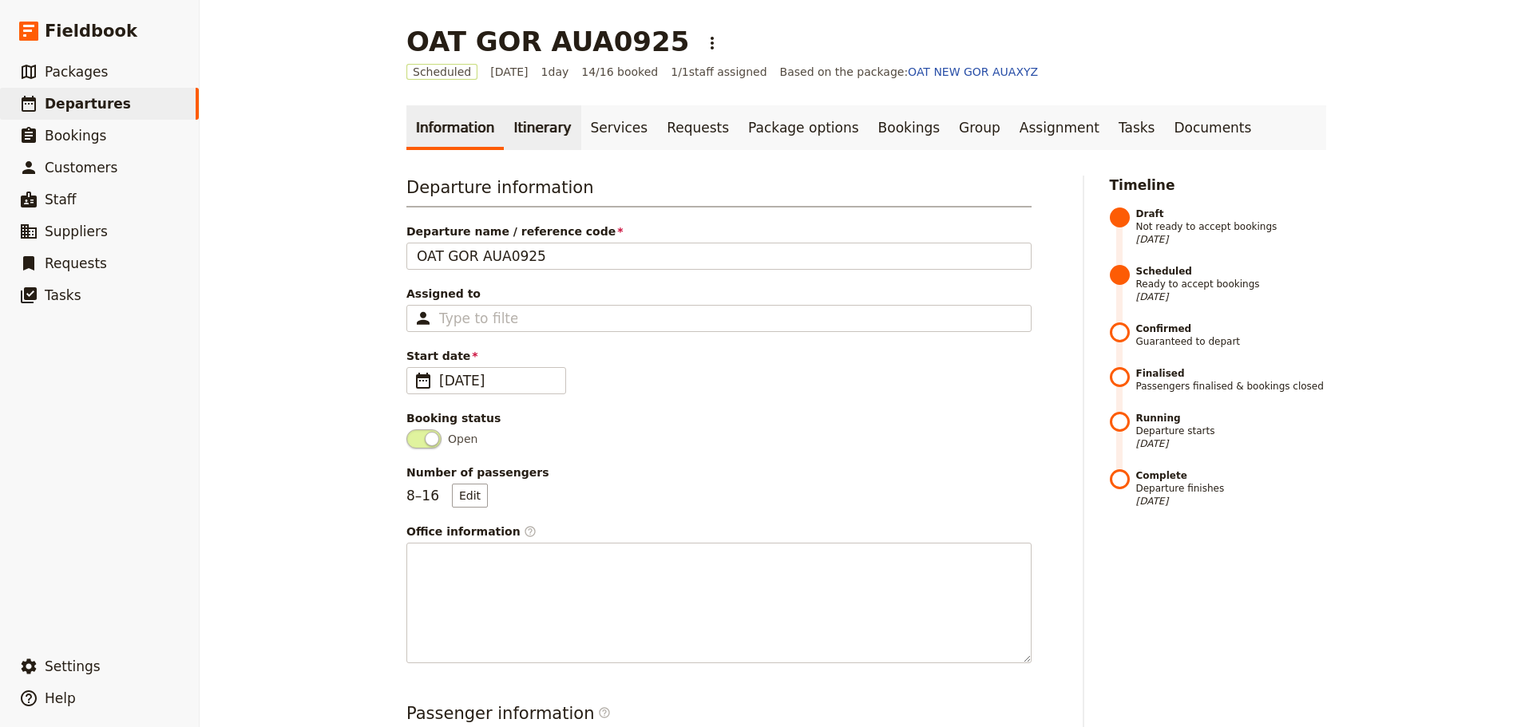
click at [504, 129] on link "Itinerary" at bounding box center [542, 127] width 77 height 45
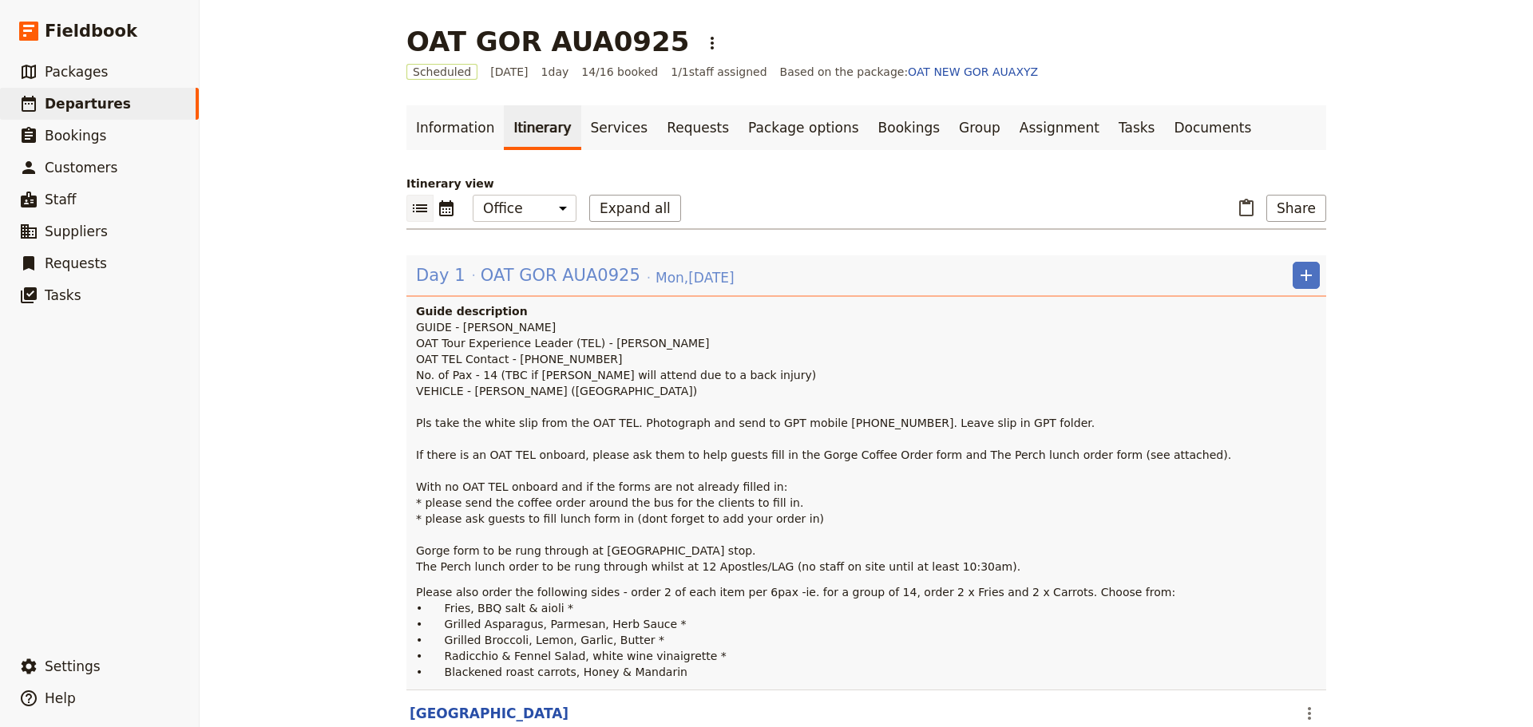
click at [485, 275] on span "OAT GOR AUA0925" at bounding box center [561, 275] width 160 height 24
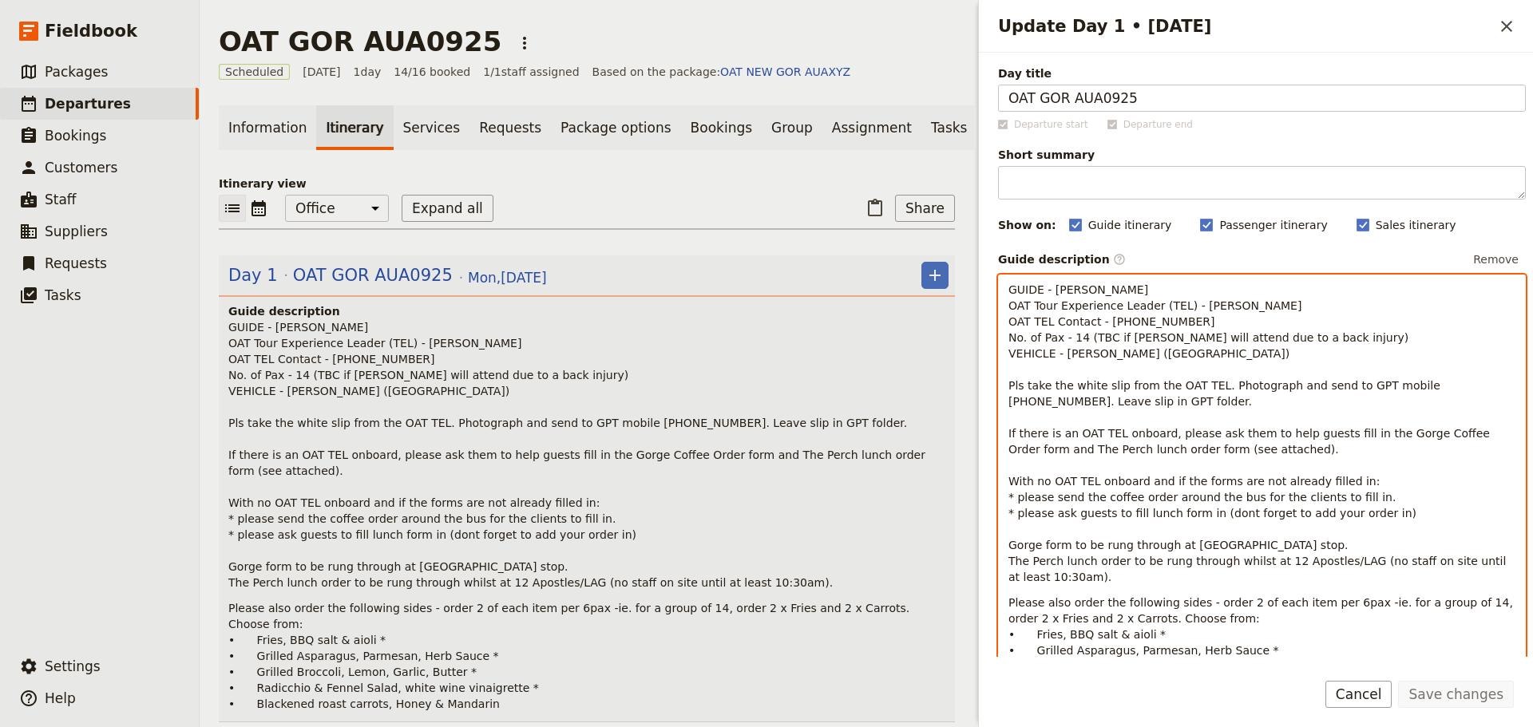
click at [1217, 355] on p "GUIDE - [PERSON_NAME] OAT Tour Experience Leader (TEL) - [PERSON_NAME] OAT TEL …" at bounding box center [1261, 433] width 507 height 303
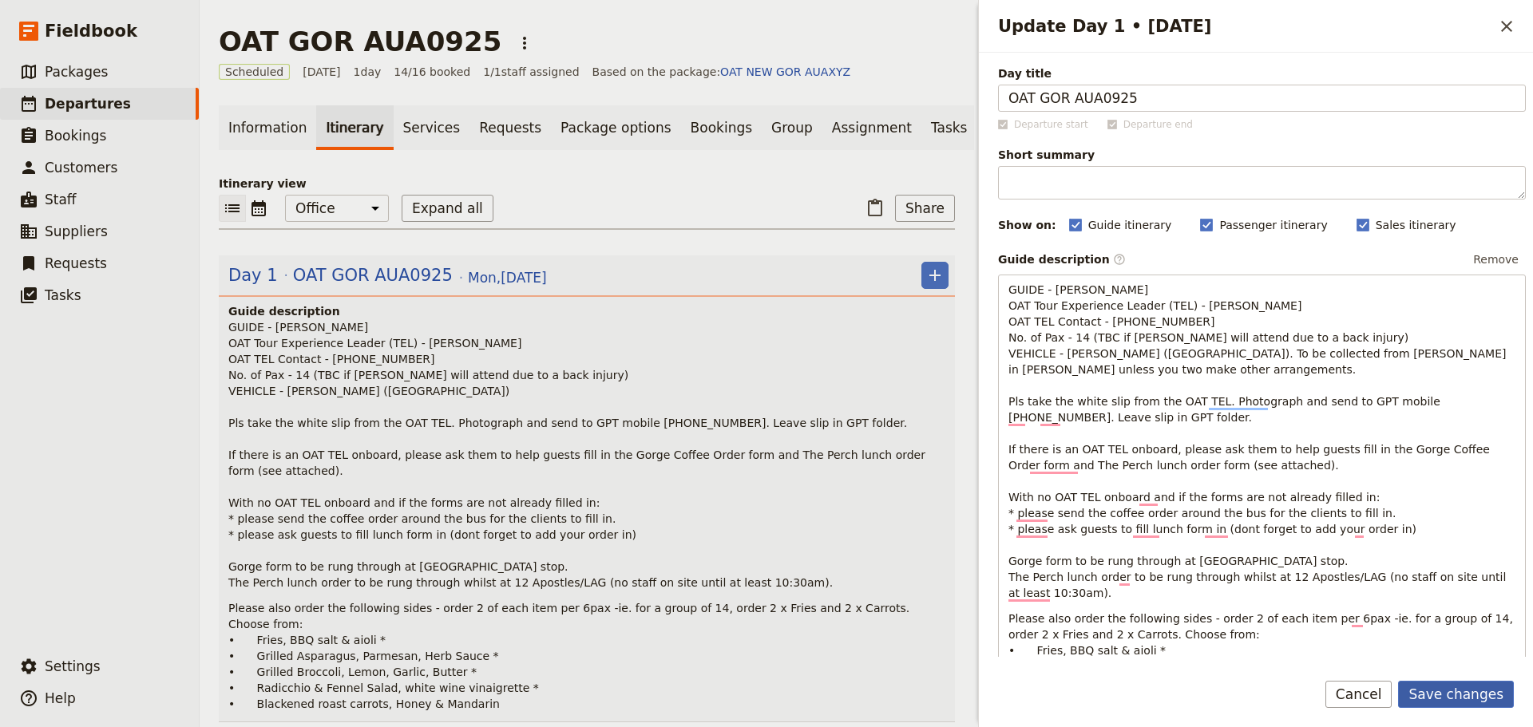
click at [1471, 669] on form "Day title OAT GOR AUA0925 Departure start Departure end Short summary 150 / 150…" at bounding box center [1256, 390] width 554 height 675
click at [1471, 681] on button "Save changes" at bounding box center [1456, 694] width 116 height 27
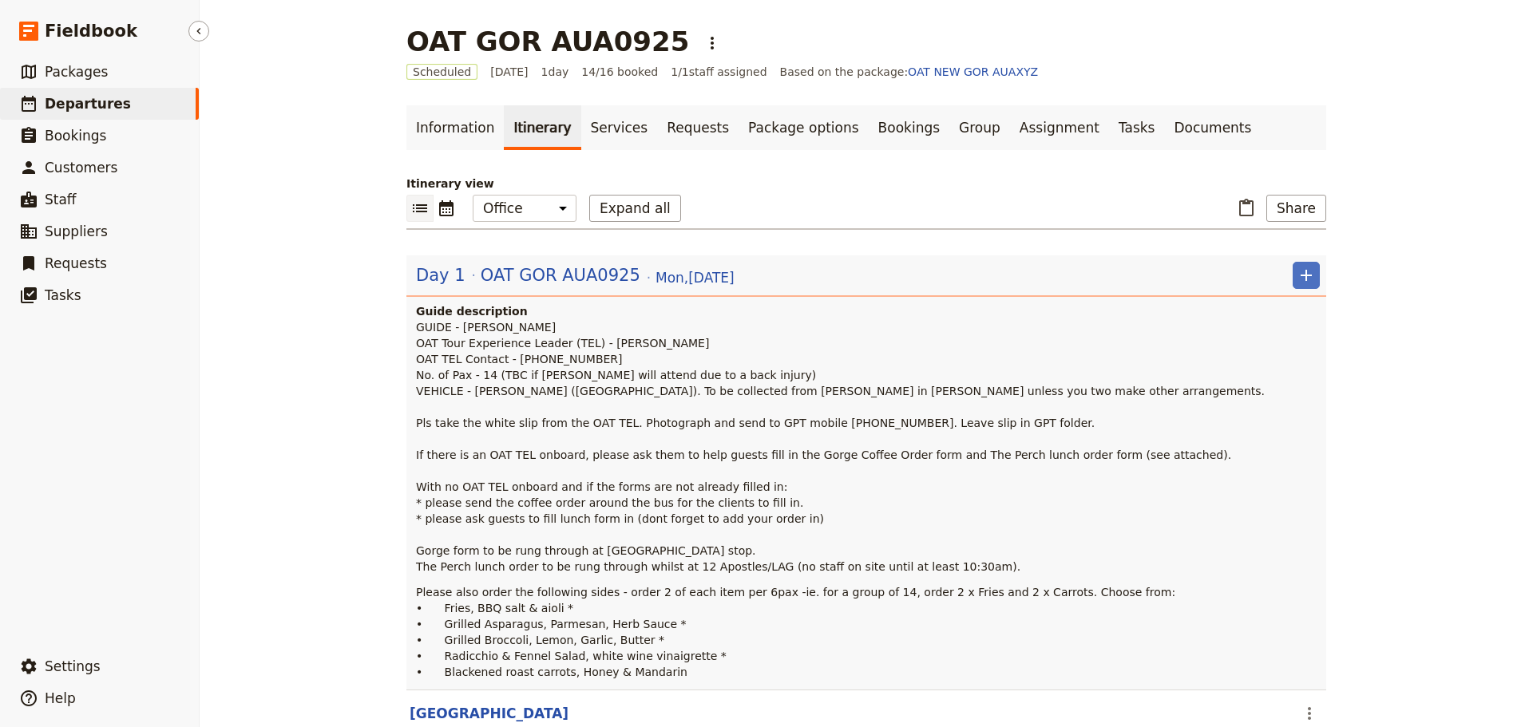
click at [69, 96] on span "Departures" at bounding box center [88, 104] width 86 height 16
